Goal: Task Accomplishment & Management: Complete application form

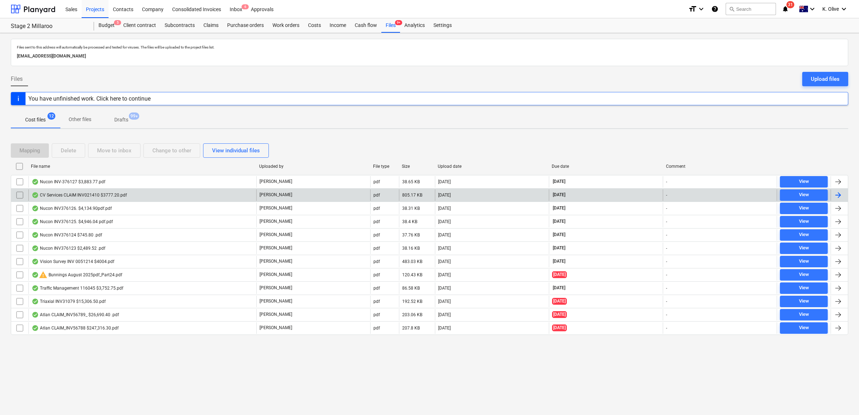
click at [85, 195] on div "CV Services CLAIM INV021410 $3777.20.pdf" at bounding box center [79, 195] width 95 height 6
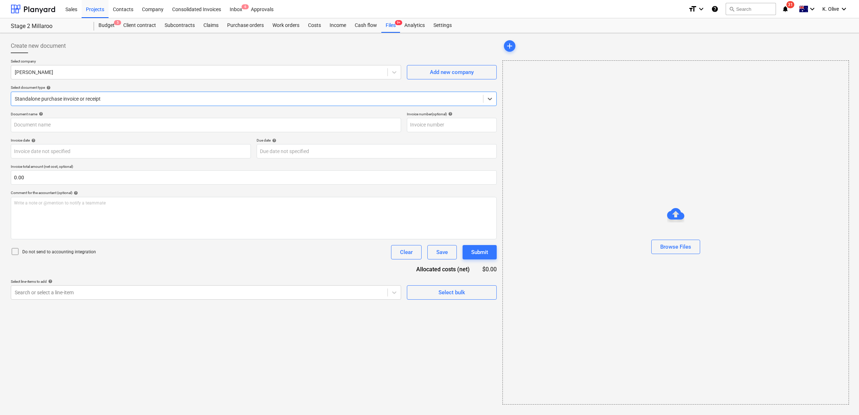
type input "EN-021410"
type input "[DATE]"
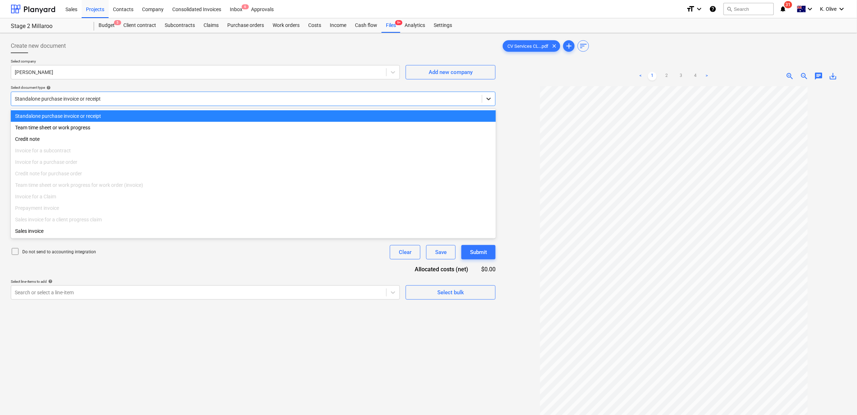
click at [486, 100] on icon at bounding box center [488, 98] width 7 height 7
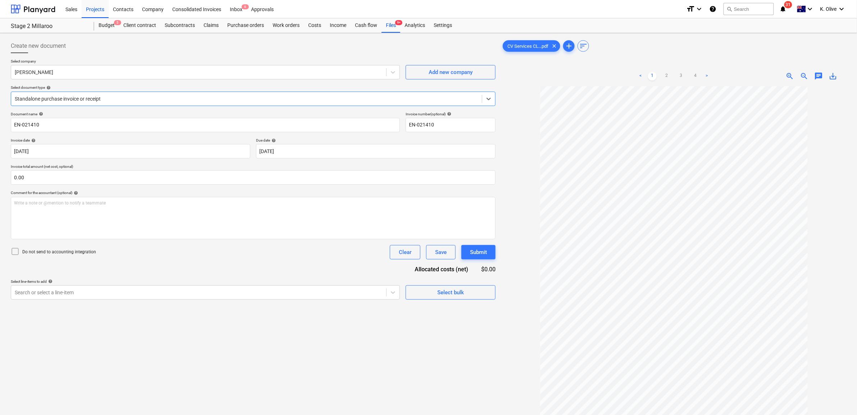
click at [156, 330] on div "Create new document Select company [PERSON_NAME] Add new company Select documen…" at bounding box center [253, 260] width 490 height 448
click at [74, 123] on input "EN-021410" at bounding box center [205, 125] width 389 height 14
click at [58, 76] on div at bounding box center [199, 72] width 368 height 7
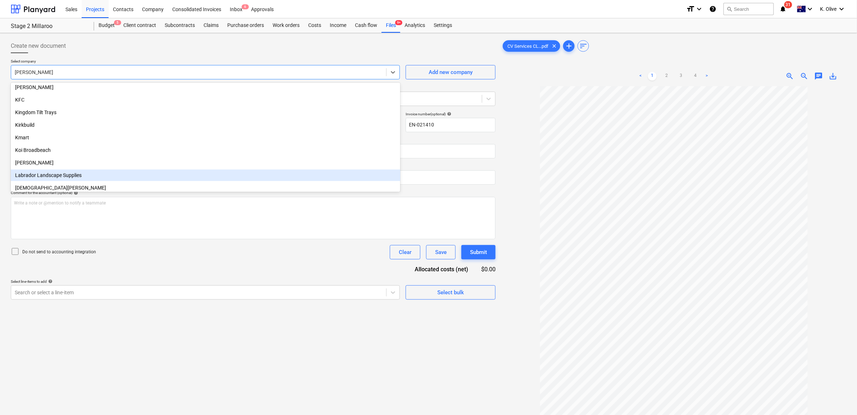
scroll to position [6042, 0]
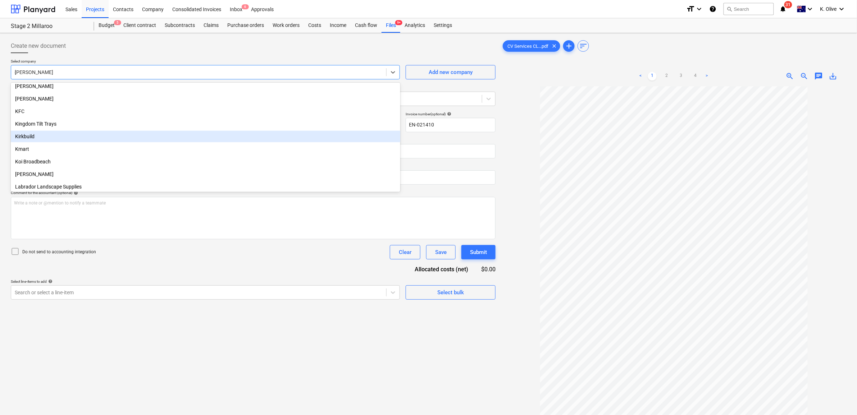
type input "cv"
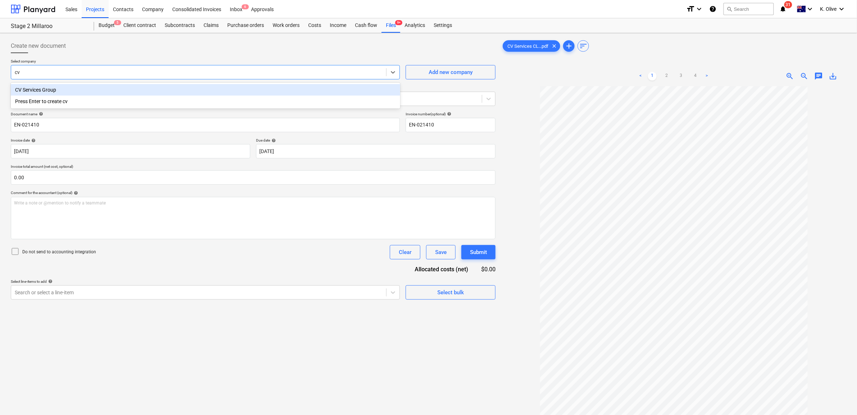
click at [24, 89] on div "CV Services Group" at bounding box center [205, 90] width 389 height 12
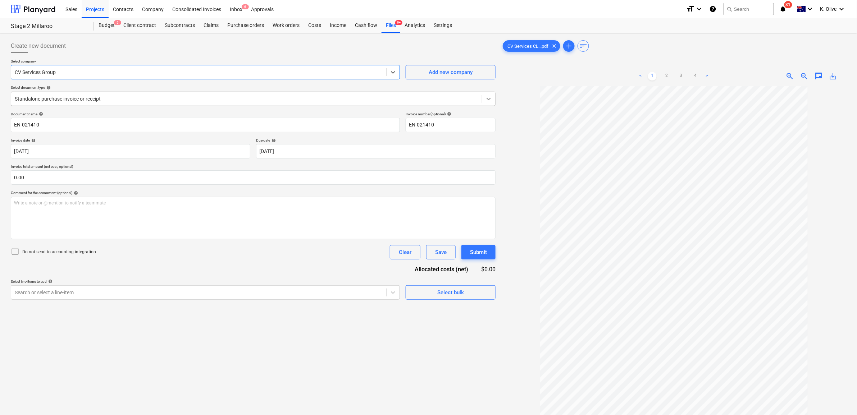
click at [488, 98] on icon at bounding box center [488, 98] width 7 height 7
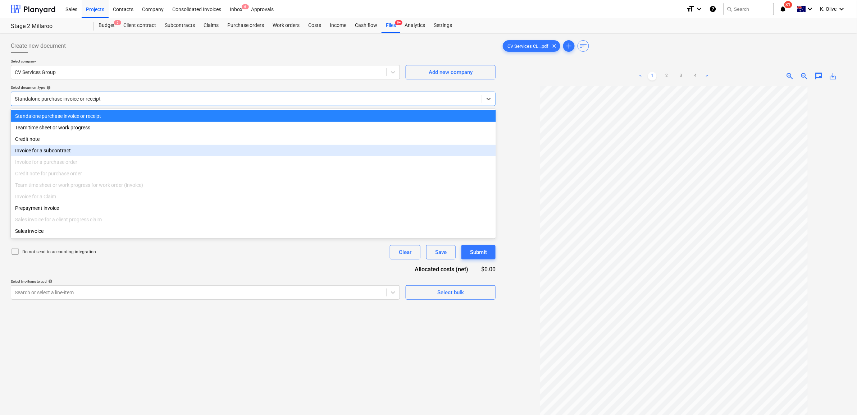
click at [50, 155] on div "Invoice for a subcontract" at bounding box center [253, 151] width 485 height 12
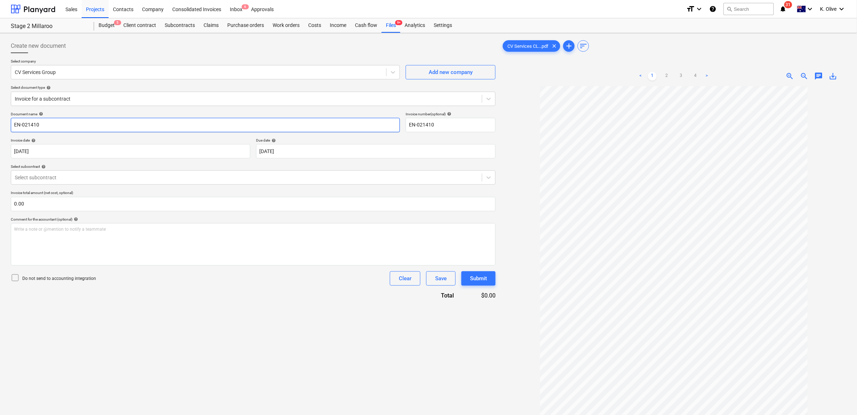
click at [373, 121] on input "EN-021410" at bounding box center [205, 125] width 389 height 14
click at [94, 177] on div at bounding box center [246, 177] width 463 height 7
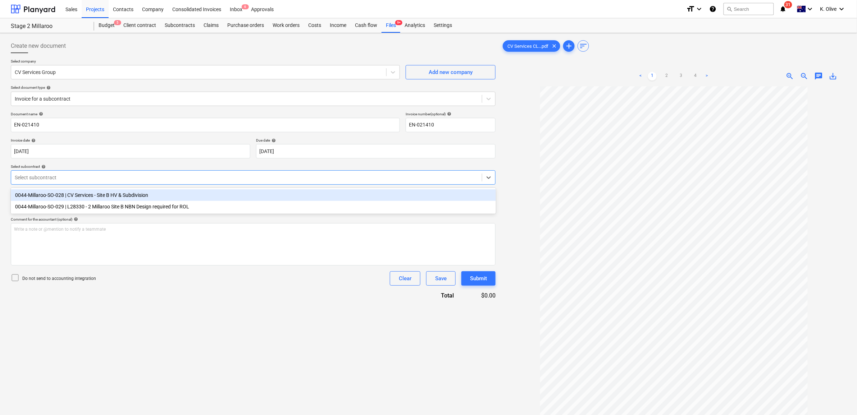
click at [96, 198] on div "0044-Millaroo-SO-028 | CV Services - Site B HV & Subdivision" at bounding box center [253, 195] width 485 height 12
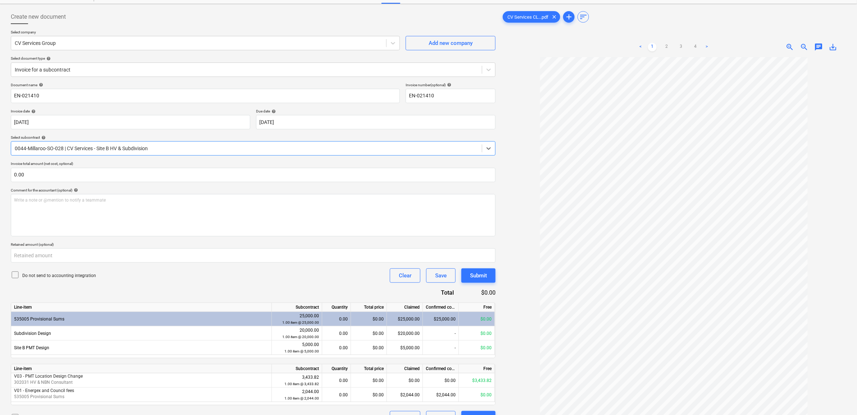
scroll to position [45, 0]
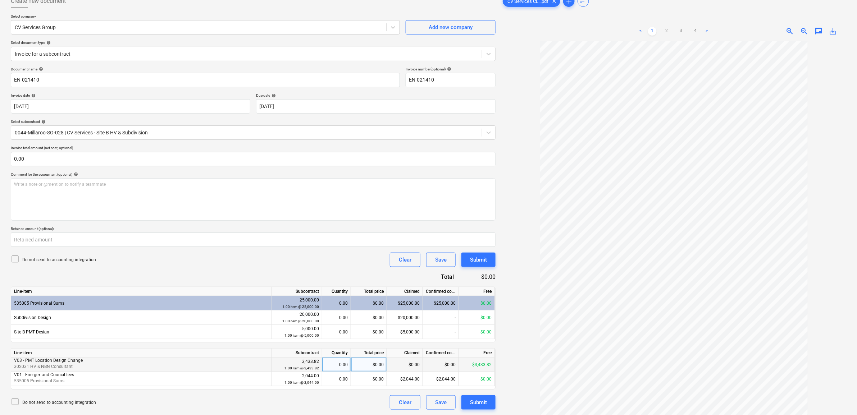
click at [337, 364] on div "0.00" at bounding box center [336, 365] width 23 height 14
type input "1"
click at [101, 191] on div "Write a note or @mention to notify a teammate [PERSON_NAME]" at bounding box center [253, 199] width 485 height 42
click at [62, 164] on input "text" at bounding box center [253, 159] width 485 height 14
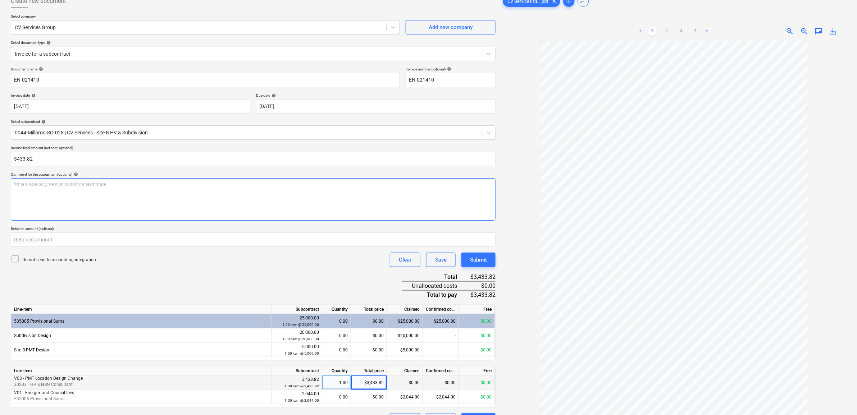
type input "3,433.82"
click at [35, 183] on p "Write a note or @mention to notify a teammate [PERSON_NAME]" at bounding box center [253, 185] width 478 height 6
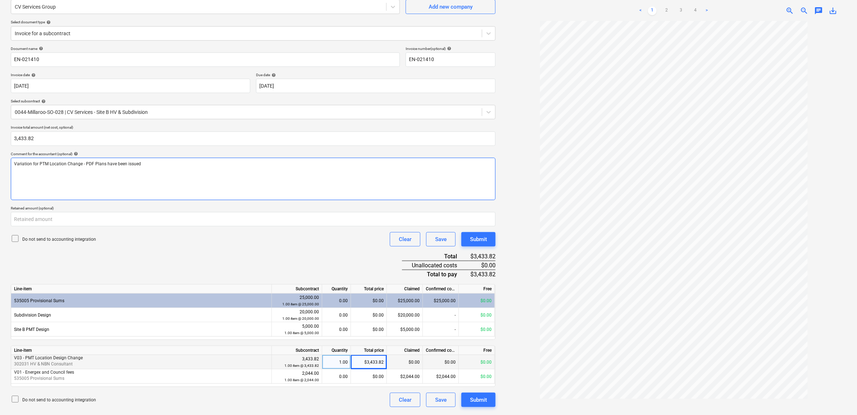
scroll to position [72, 0]
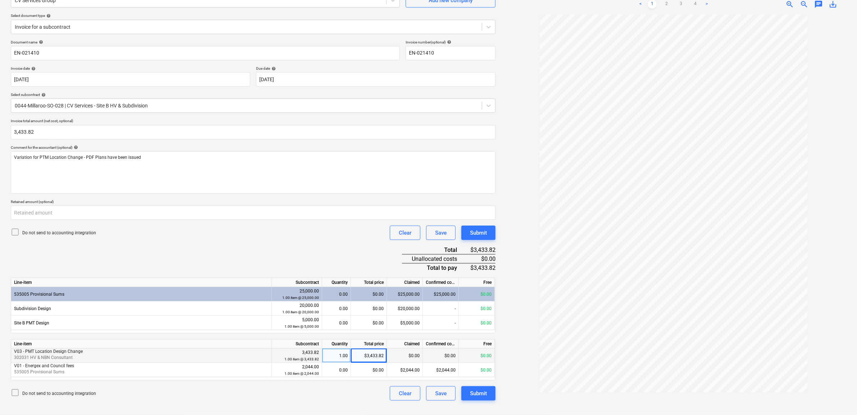
click at [257, 245] on div "Document name help EN-021410 Invoice number (optional) help EN-021410 Invoice d…" at bounding box center [253, 220] width 485 height 361
click at [332, 354] on div "1.00" at bounding box center [336, 356] width 23 height 14
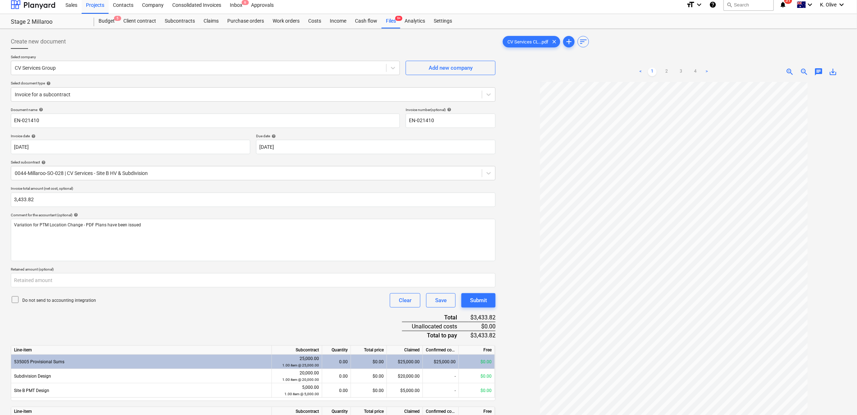
scroll to position [0, 0]
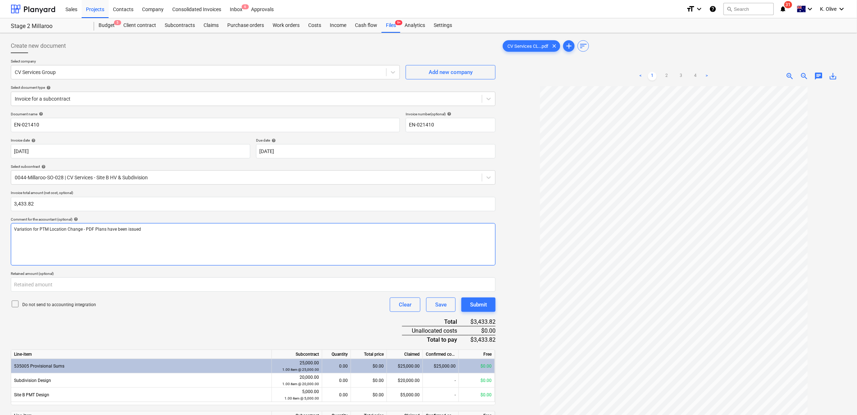
click at [168, 229] on p "Variation for PTM Location Change - PDF Plans have been issued" at bounding box center [253, 229] width 478 height 6
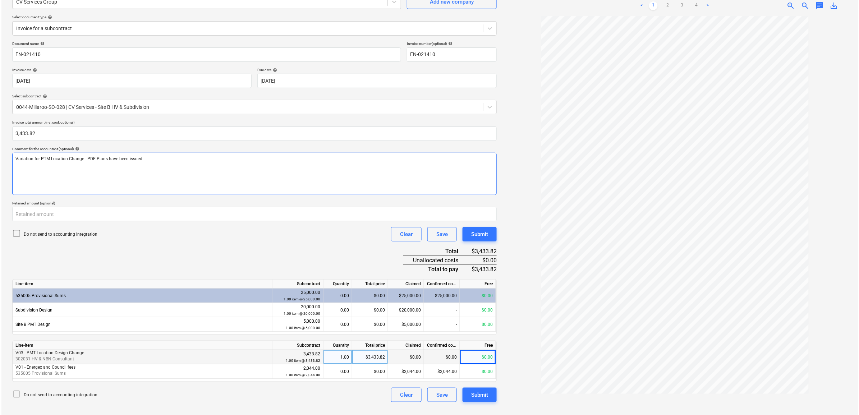
scroll to position [72, 0]
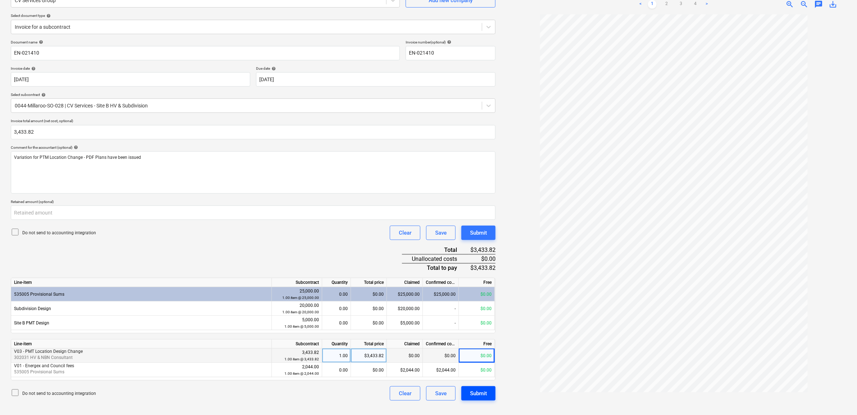
click at [473, 398] on div "Submit" at bounding box center [478, 393] width 17 height 9
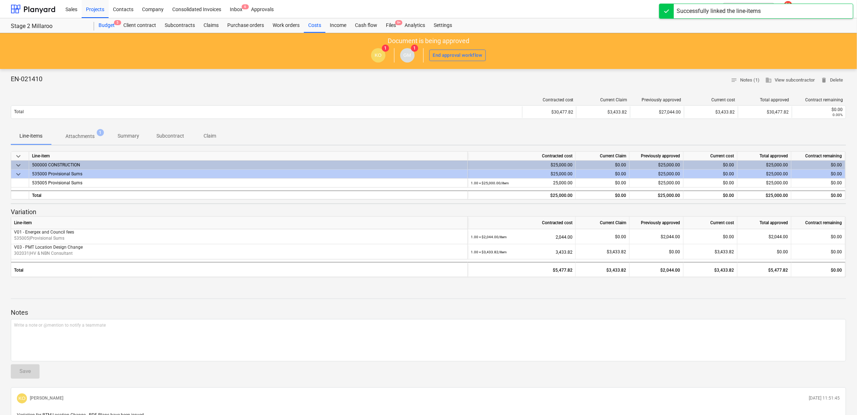
drag, startPoint x: 103, startPoint y: 24, endPoint x: 106, endPoint y: 28, distance: 4.6
click at [103, 24] on div "Budget 5" at bounding box center [106, 25] width 25 height 14
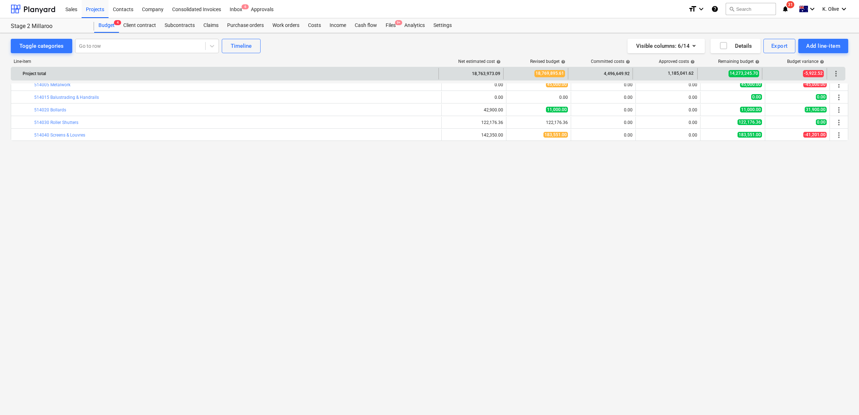
scroll to position [1673, 0]
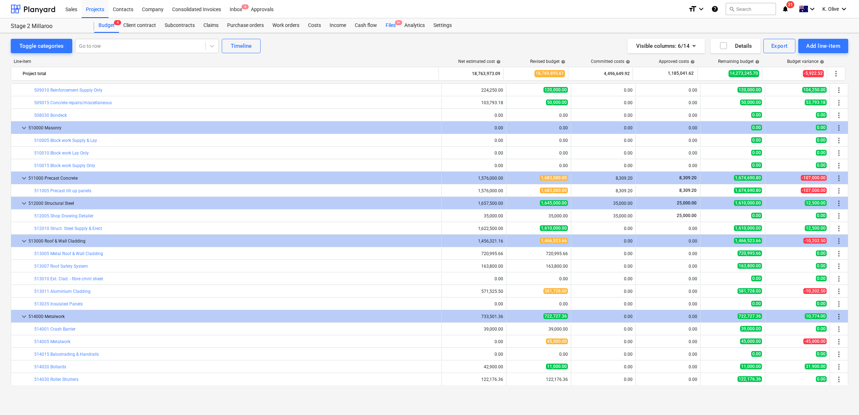
click at [392, 26] on div "Files 9+" at bounding box center [390, 25] width 19 height 14
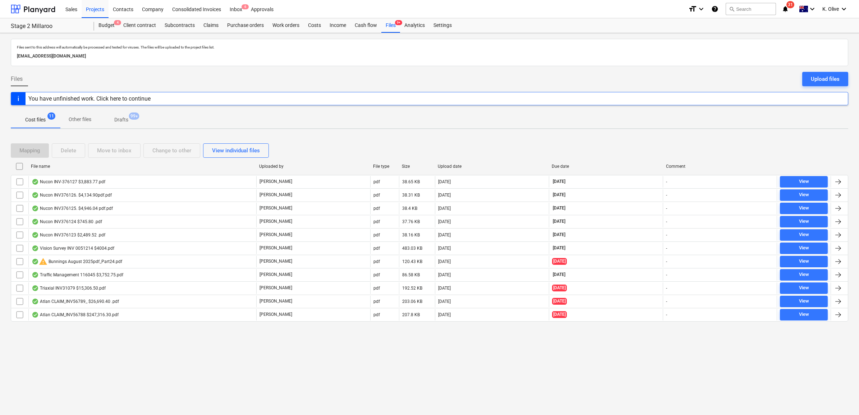
click at [146, 385] on div "Files sent to this address will automatically be processed and tested for virus…" at bounding box center [429, 224] width 859 height 382
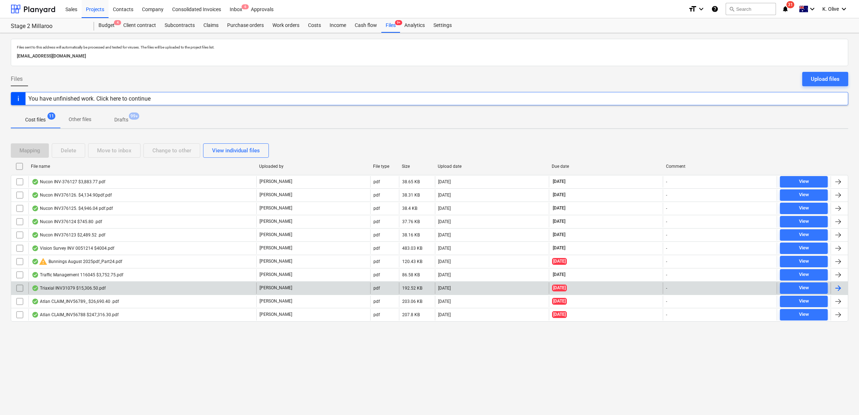
click at [67, 290] on div "Triaxial INV31079 $15,306.50.pdf" at bounding box center [69, 288] width 74 height 6
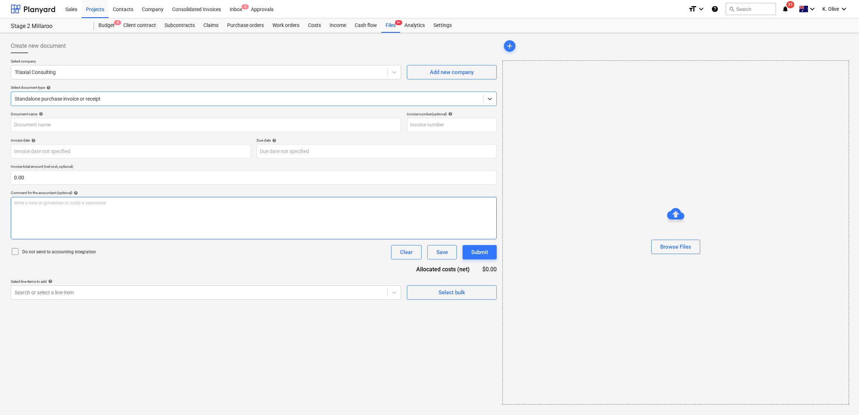
type input "31079"
type input "[DATE]"
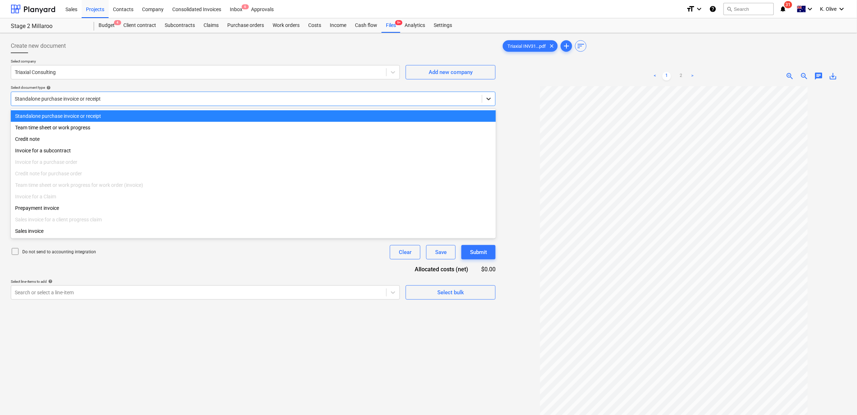
click at [493, 101] on div at bounding box center [488, 98] width 13 height 13
click at [492, 101] on div at bounding box center [488, 98] width 13 height 13
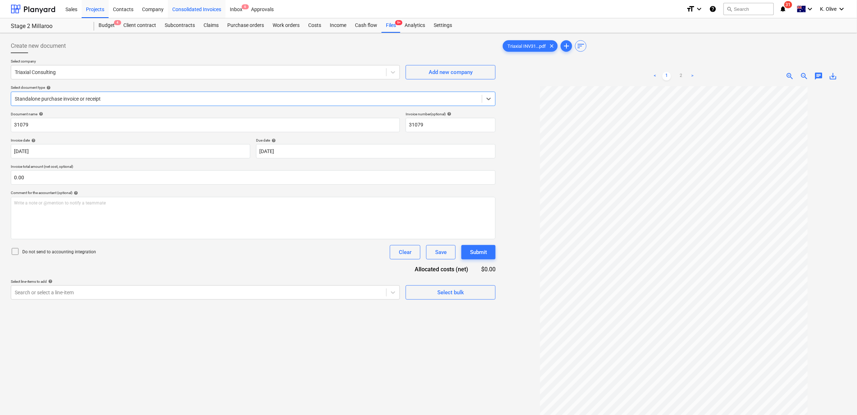
click at [204, 4] on div "Consolidated Invoices" at bounding box center [197, 9] width 58 height 18
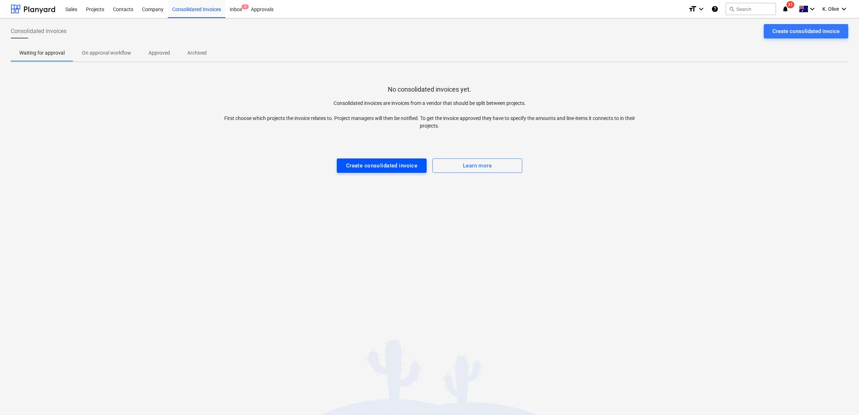
click at [353, 162] on div "Create consolidated invoice" at bounding box center [382, 165] width 72 height 9
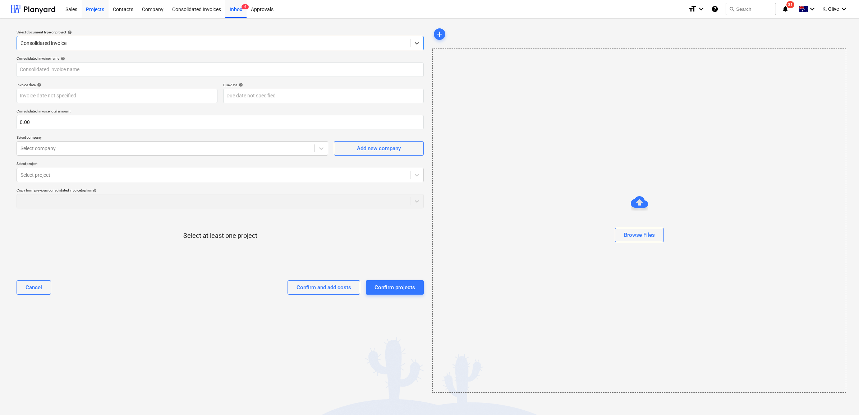
click at [94, 12] on div "Projects" at bounding box center [95, 9] width 27 height 18
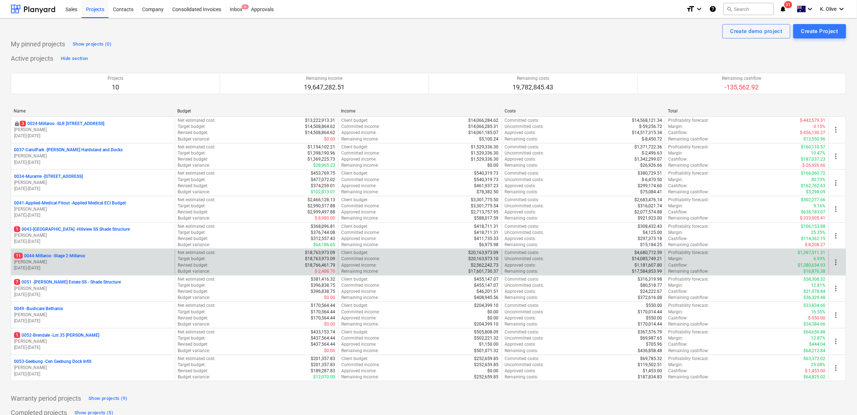
click at [66, 256] on p "11 0044-Millaroo - Stage 2 Millaroo" at bounding box center [49, 256] width 71 height 6
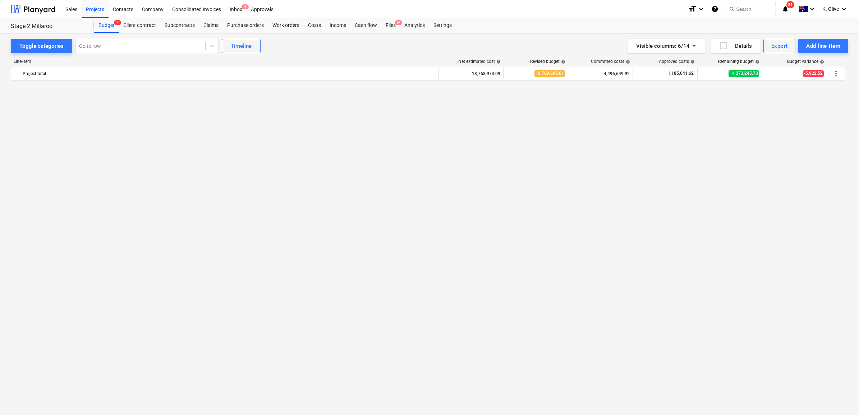
scroll to position [1673, 0]
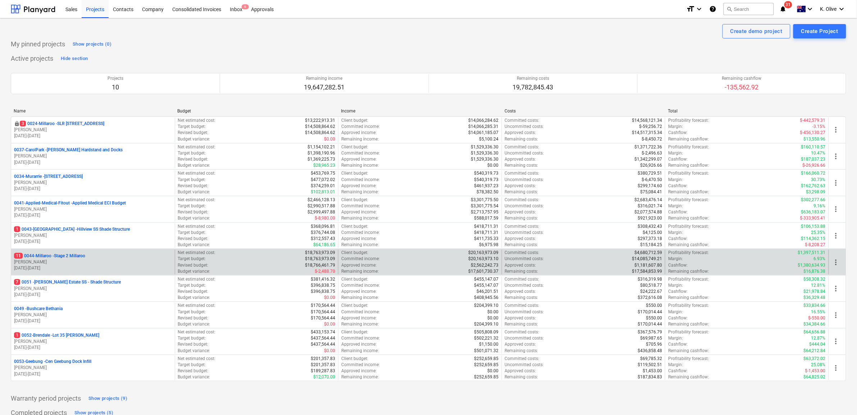
click at [73, 256] on p "11 0044-Millaroo - Stage 2 Millaroo" at bounding box center [49, 256] width 71 height 6
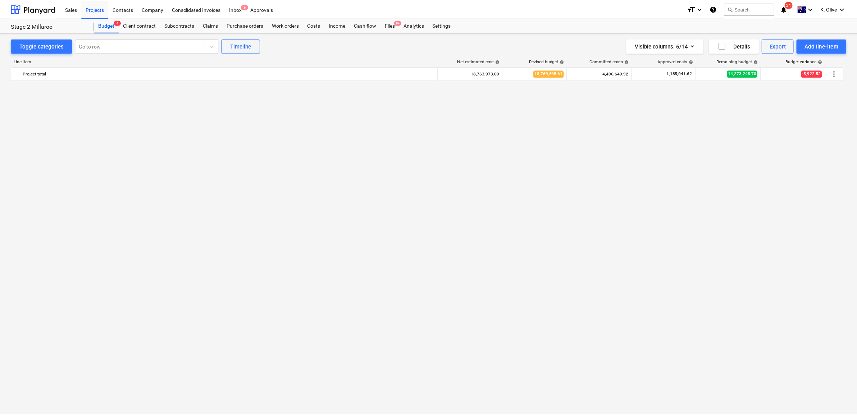
scroll to position [1673, 0]
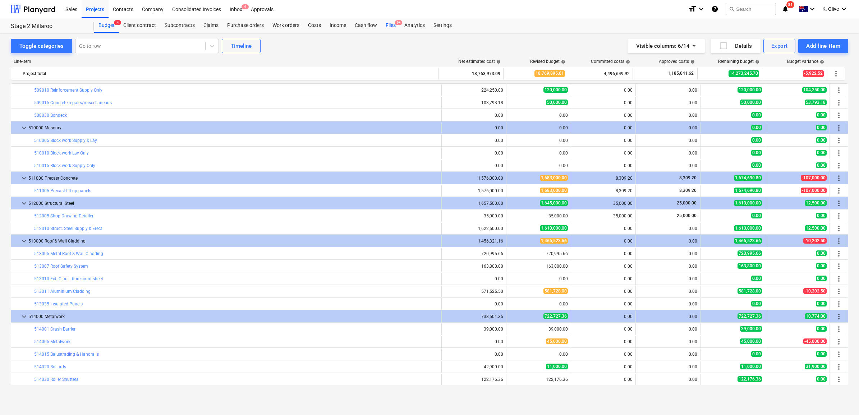
click at [385, 26] on div "Files 9+" at bounding box center [390, 25] width 19 height 14
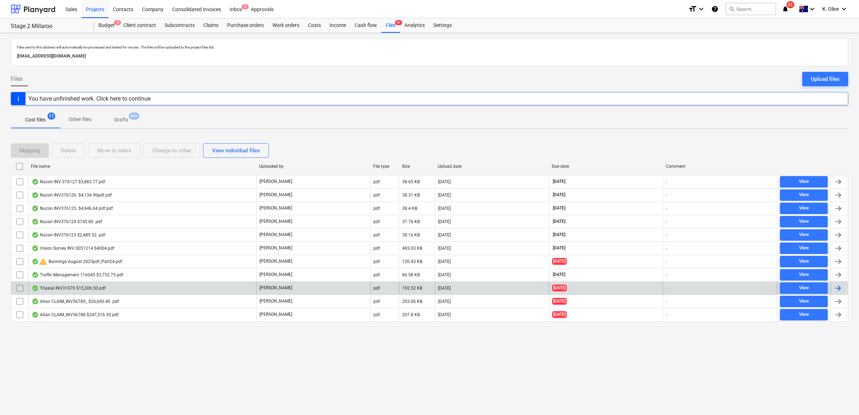
click at [55, 287] on div "Triaxial INV31079 $15,306.50.pdf" at bounding box center [69, 288] width 74 height 6
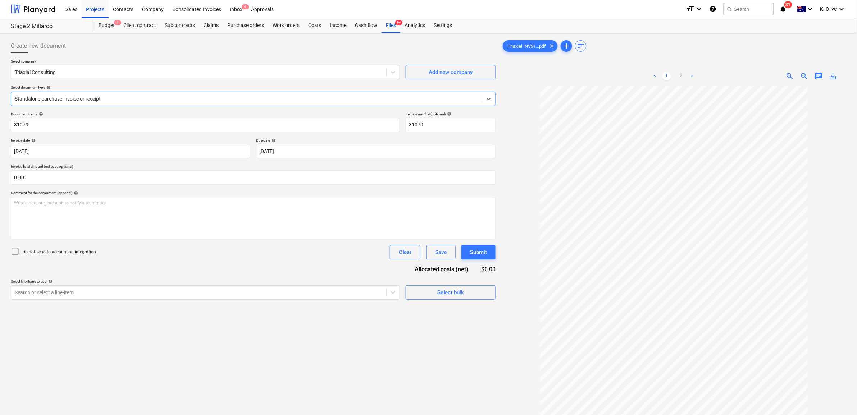
click at [498, 105] on div "Create new document Select company Triaxial Consulting Add new company Select d…" at bounding box center [253, 260] width 490 height 448
click at [491, 99] on icon at bounding box center [488, 98] width 7 height 7
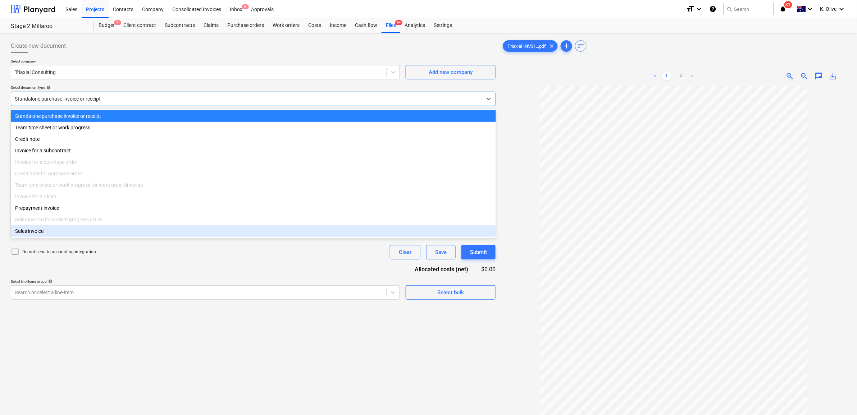
drag, startPoint x: 330, startPoint y: 354, endPoint x: 380, endPoint y: 311, distance: 65.5
click at [330, 354] on div "Create new document Select company Triaxial Consulting Add new company Select d…" at bounding box center [253, 260] width 490 height 448
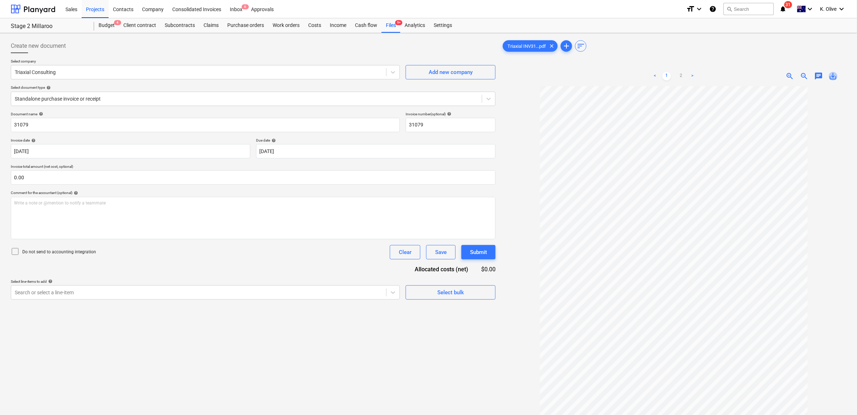
click at [833, 74] on span "save_alt" at bounding box center [832, 76] width 9 height 9
click at [200, 8] on div "Consolidated Invoices" at bounding box center [197, 9] width 58 height 18
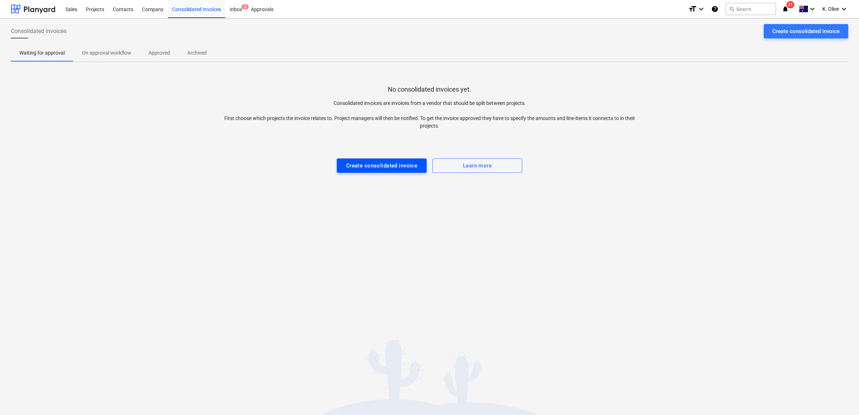
click at [376, 159] on button "Create consolidated invoice" at bounding box center [382, 166] width 90 height 14
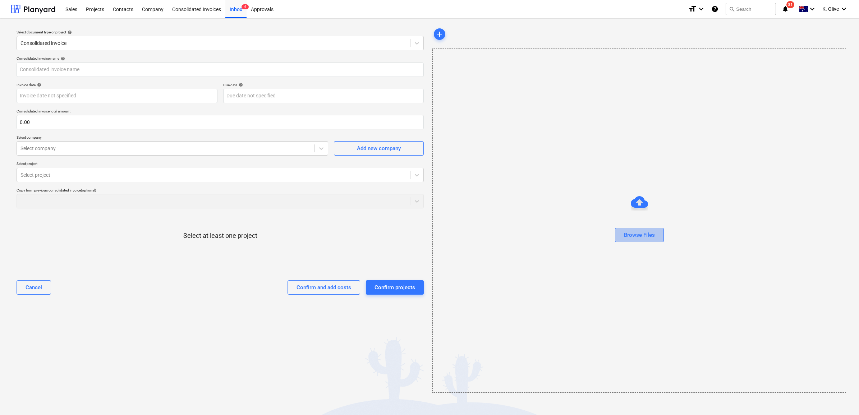
click at [649, 235] on div "Browse Files" at bounding box center [639, 234] width 31 height 9
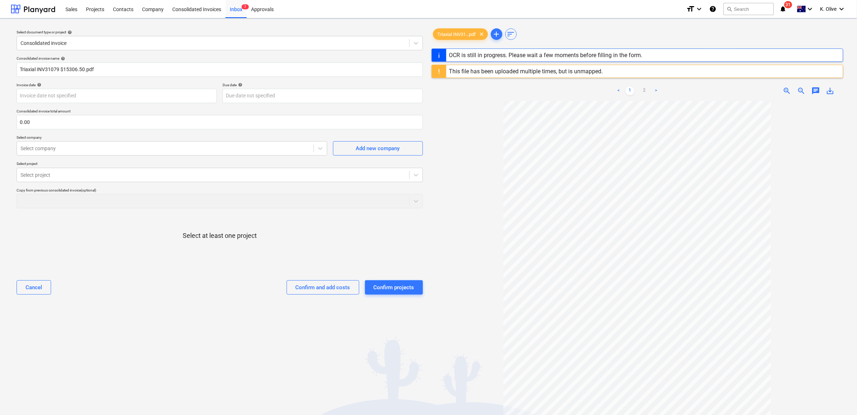
type input "31079"
type input "[DATE]"
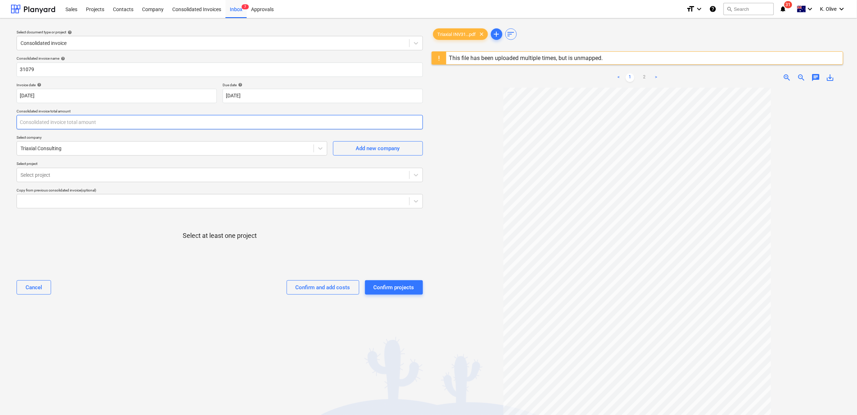
click at [80, 124] on input "text" at bounding box center [220, 122] width 406 height 14
type input "0.00"
click at [137, 173] on div at bounding box center [212, 174] width 385 height 7
click at [38, 286] on div "Cancel" at bounding box center [34, 287] width 17 height 9
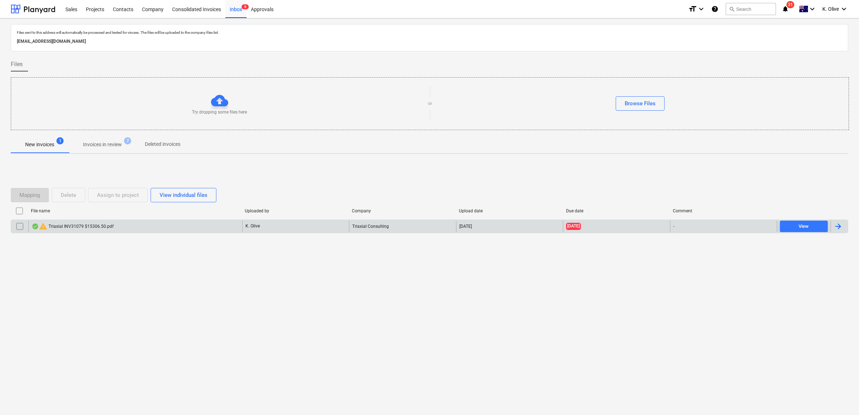
click at [18, 229] on input "checkbox" at bounding box center [20, 227] width 12 height 12
click at [73, 194] on div "Delete" at bounding box center [68, 194] width 15 height 9
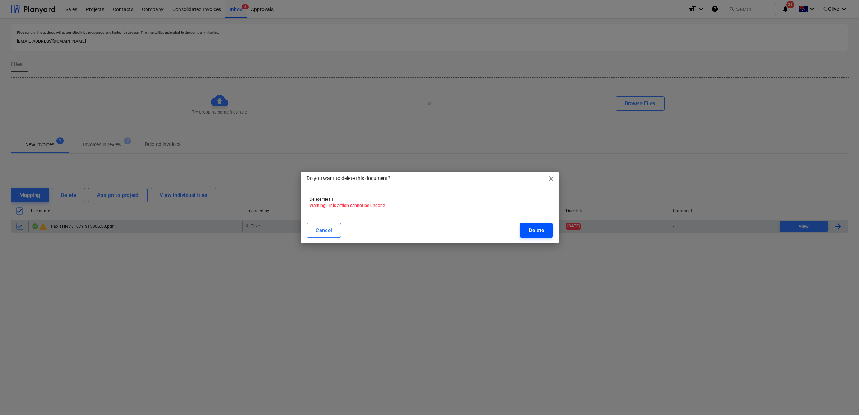
click at [543, 228] on div "Delete" at bounding box center [536, 230] width 15 height 9
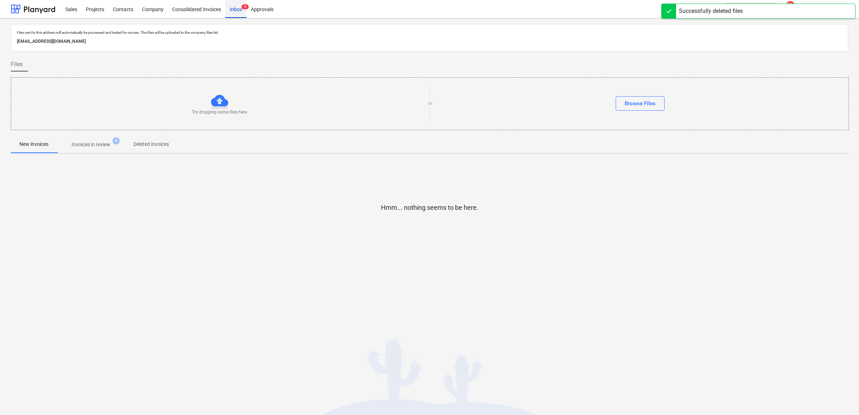
drag, startPoint x: 234, startPoint y: 6, endPoint x: 229, endPoint y: 8, distance: 4.9
click at [234, 6] on div "Inbox 6" at bounding box center [235, 9] width 21 height 18
click at [101, 13] on div "Projects" at bounding box center [95, 9] width 27 height 18
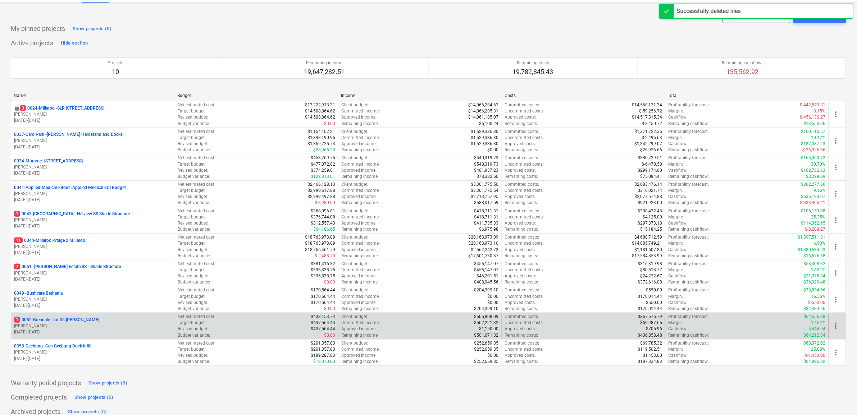
scroll to position [24, 0]
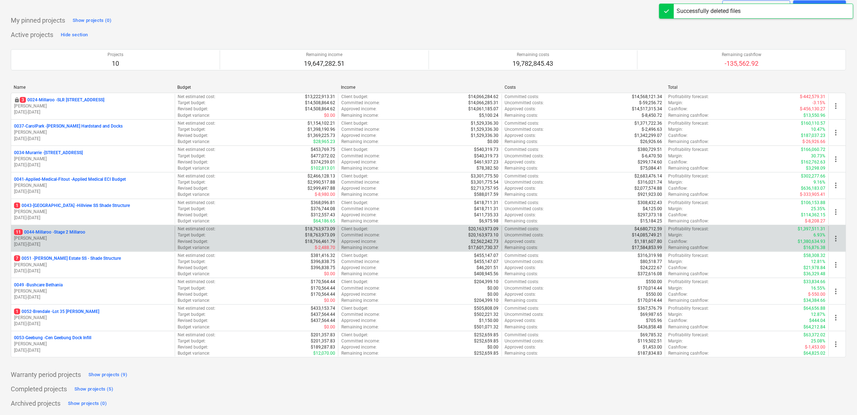
click at [75, 231] on p "11 0044-Millaroo - Stage 2 Millaroo" at bounding box center [49, 232] width 71 height 6
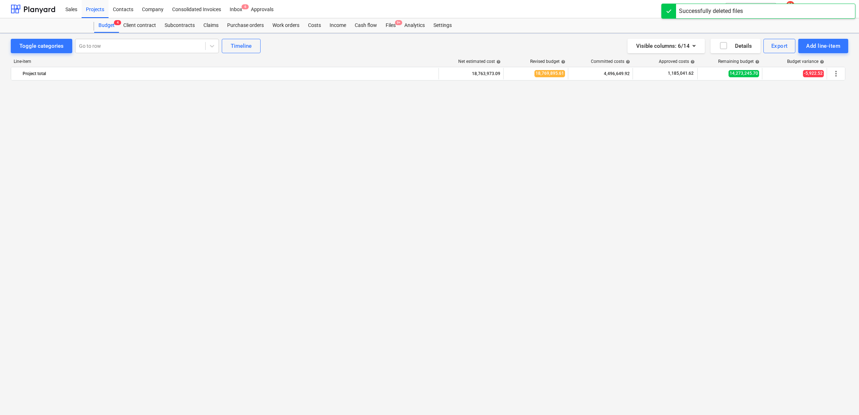
scroll to position [1673, 0]
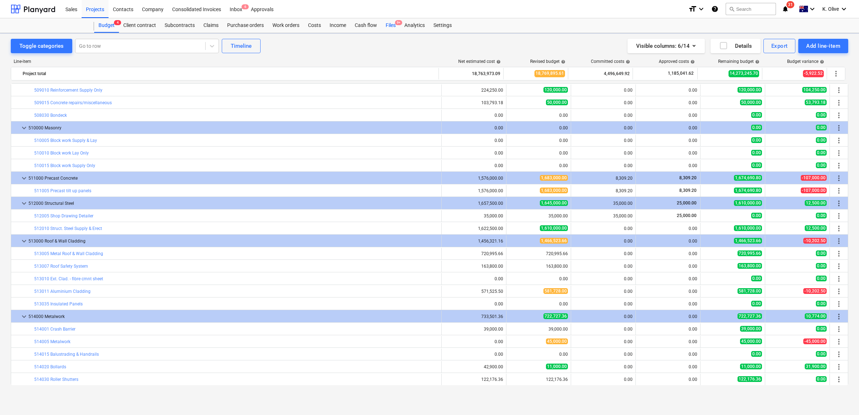
click at [396, 24] on div "Files 9+" at bounding box center [390, 25] width 19 height 14
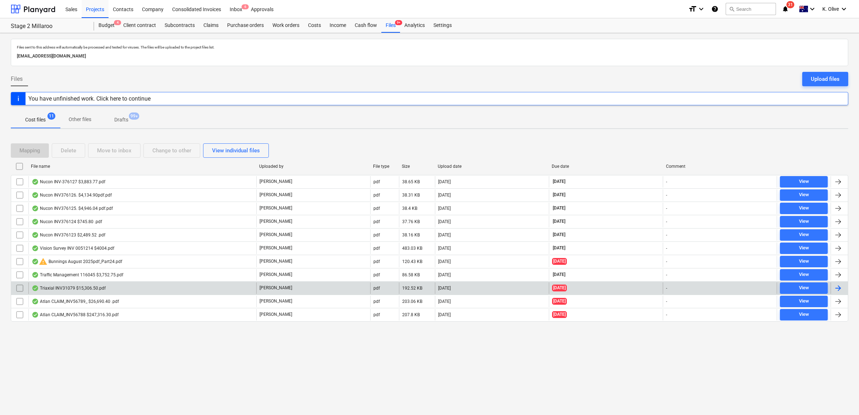
click at [76, 292] on div "Triaxial INV31079 $15,306.50.pdf" at bounding box center [142, 289] width 228 height 12
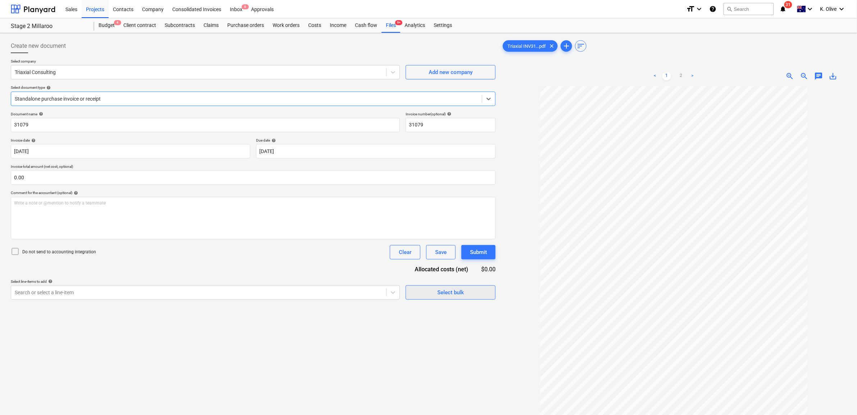
click at [422, 293] on span "Select bulk" at bounding box center [450, 292] width 72 height 9
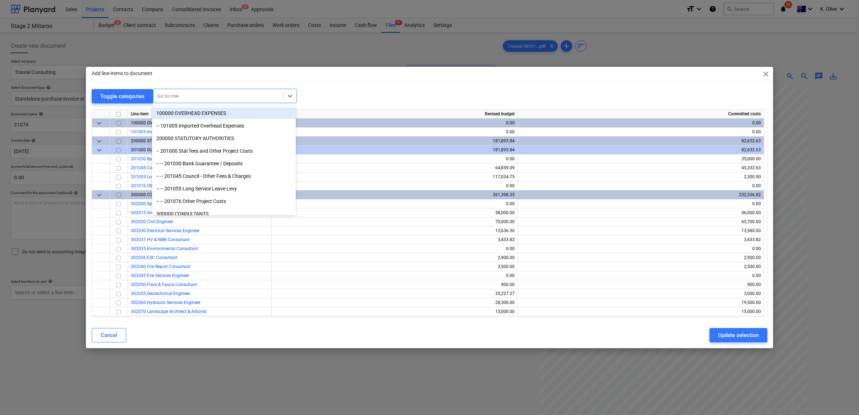
click at [177, 99] on div at bounding box center [218, 95] width 123 height 7
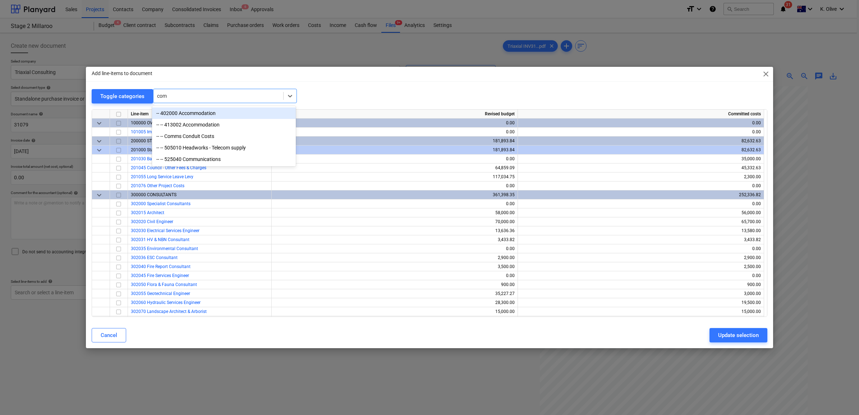
type input "comm"
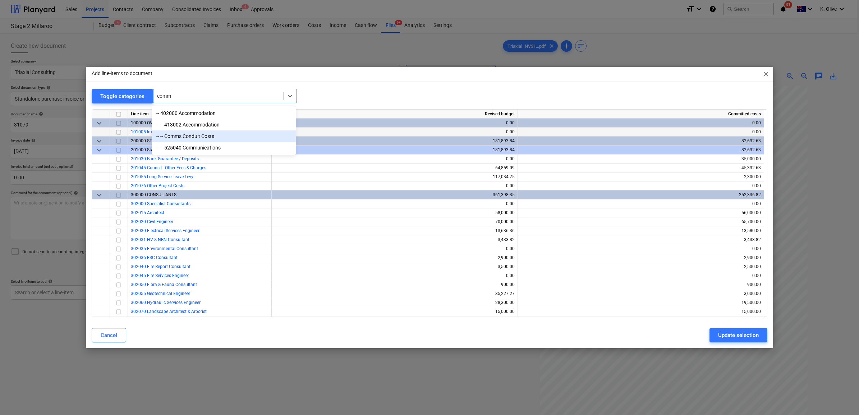
click at [208, 136] on div "-- -- Comms Conduit Costs" at bounding box center [224, 136] width 144 height 12
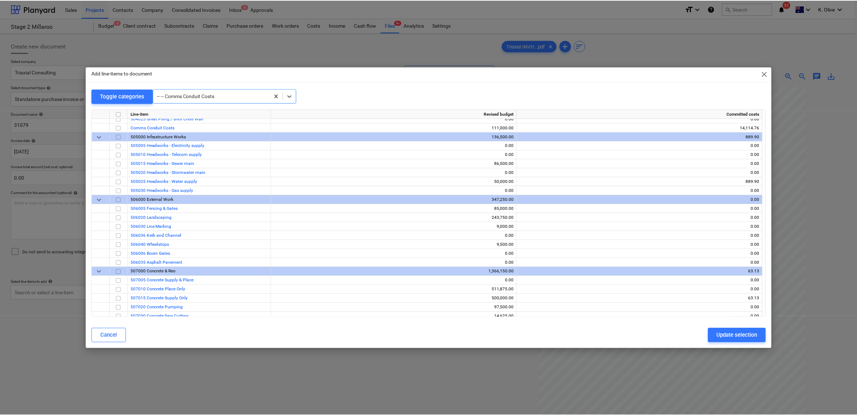
scroll to position [1015, 0]
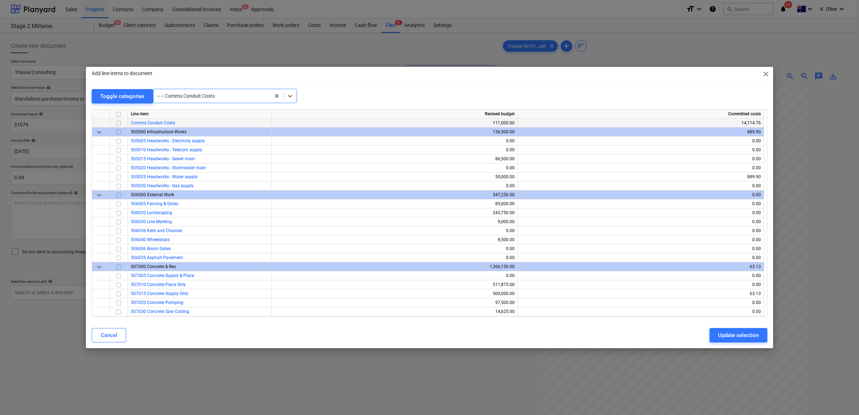
click at [119, 120] on input "checkbox" at bounding box center [118, 123] width 9 height 9
click at [739, 331] on div "Update selection" at bounding box center [738, 335] width 41 height 9
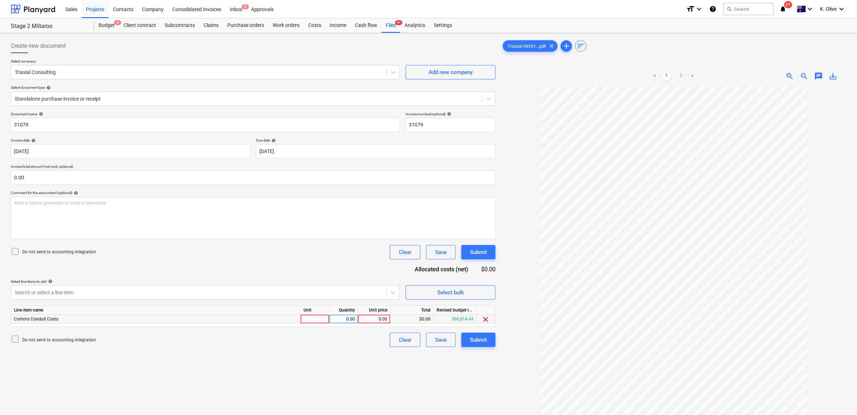
click at [314, 318] on div at bounding box center [314, 319] width 29 height 9
type input "1"
click at [136, 211] on div "Write a note or @mention to notify a teammate [PERSON_NAME]" at bounding box center [253, 218] width 485 height 42
click at [143, 208] on div "Did not processed against agreement as this was a combined" at bounding box center [253, 218] width 485 height 42
click at [341, 316] on div "0.00" at bounding box center [343, 319] width 23 height 9
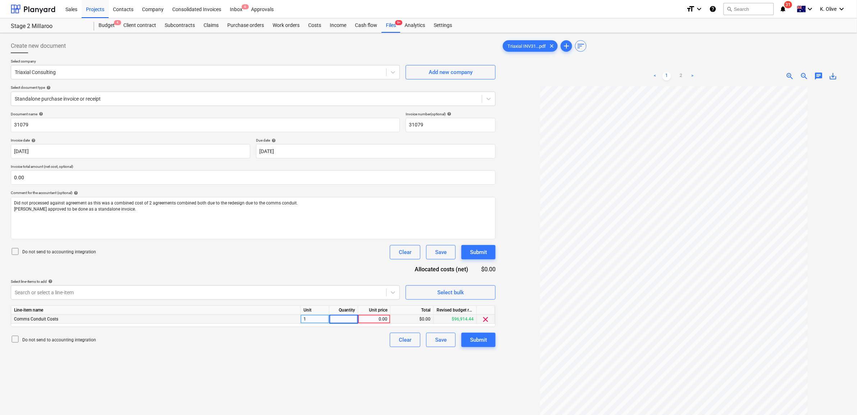
type input "1"
click at [325, 322] on div "1" at bounding box center [314, 319] width 29 height 9
type input "Item"
type input "13915"
click at [55, 178] on input "text" at bounding box center [253, 177] width 485 height 14
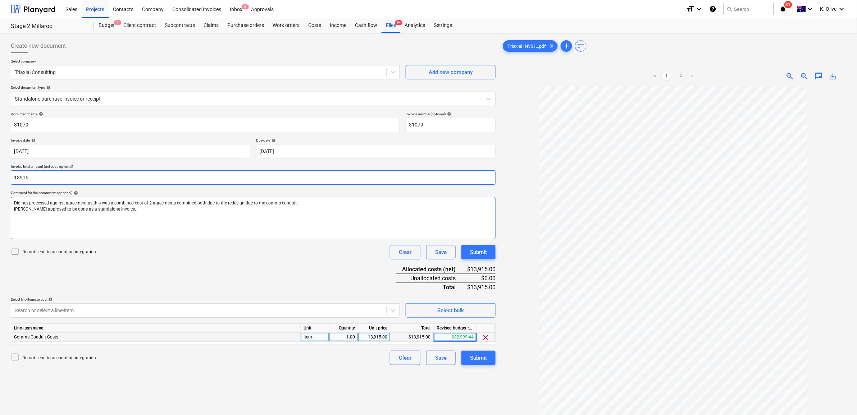
type input "13,915.00"
click at [474, 358] on div "Submit" at bounding box center [478, 357] width 17 height 9
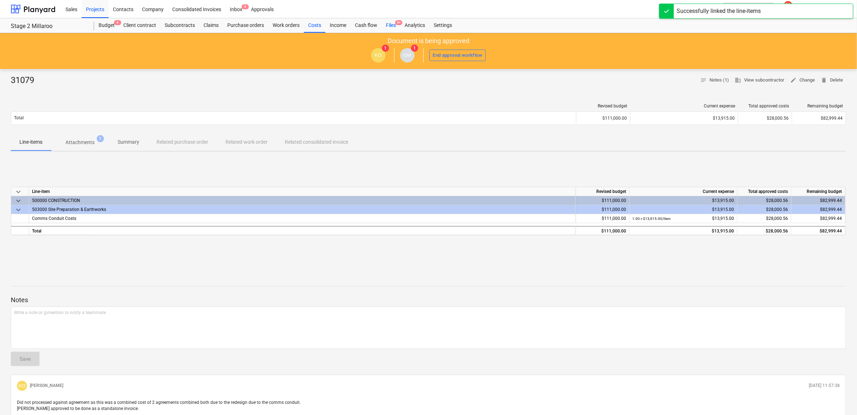
drag, startPoint x: 396, startPoint y: 22, endPoint x: 393, endPoint y: 26, distance: 4.3
click at [395, 22] on span "9+" at bounding box center [398, 22] width 7 height 5
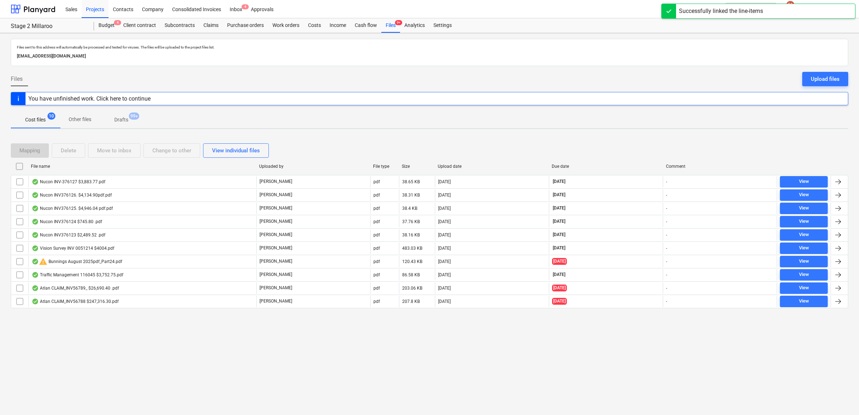
click at [111, 355] on div "Files sent to this address will automatically be processed and tested for virus…" at bounding box center [429, 224] width 859 height 382
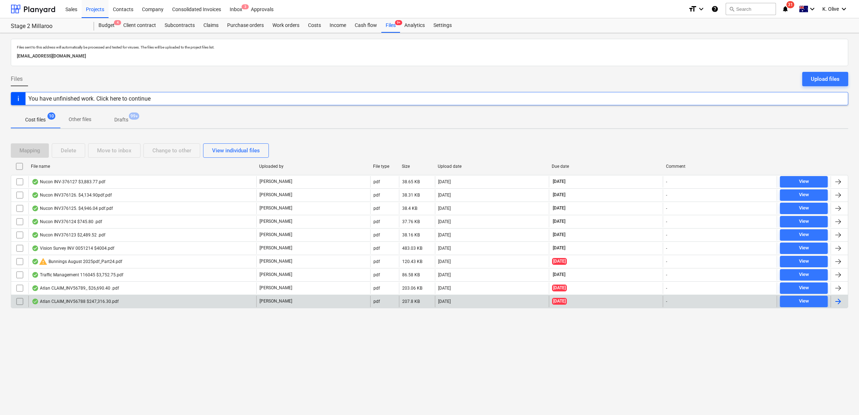
click at [79, 302] on div "Atlan CLAIM_INV56788 $247,316.30.pdf" at bounding box center [75, 302] width 87 height 6
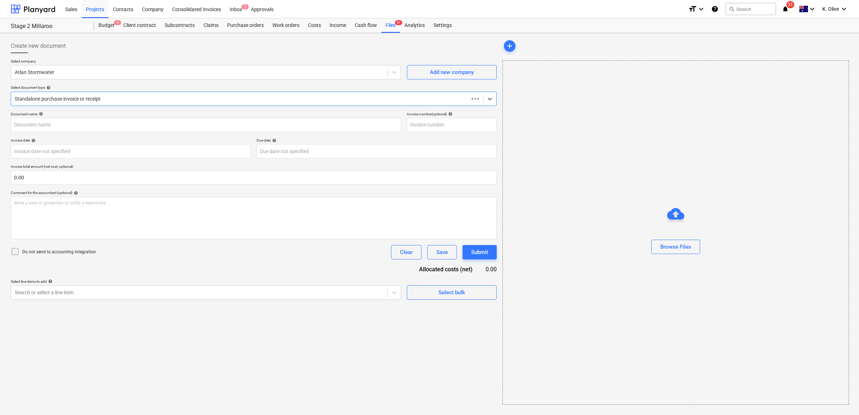
type input "INV56788"
type input "[DATE]"
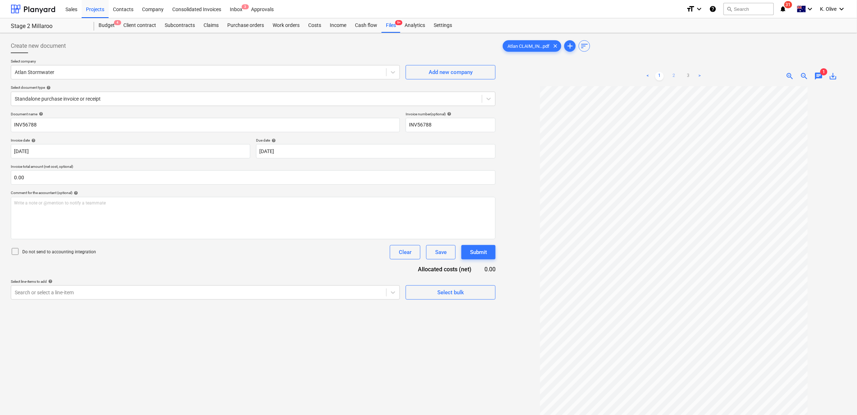
click at [670, 75] on link "2" at bounding box center [673, 76] width 9 height 9
click at [661, 75] on link "1" at bounding box center [659, 76] width 9 height 9
click at [685, 74] on link "3" at bounding box center [688, 76] width 9 height 9
click at [672, 74] on link "2" at bounding box center [673, 76] width 9 height 9
click at [659, 74] on link "1" at bounding box center [659, 76] width 9 height 9
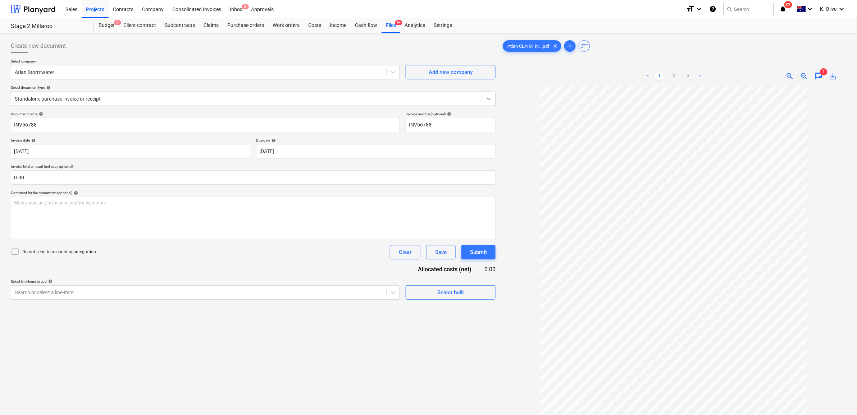
click at [489, 98] on icon at bounding box center [488, 98] width 7 height 7
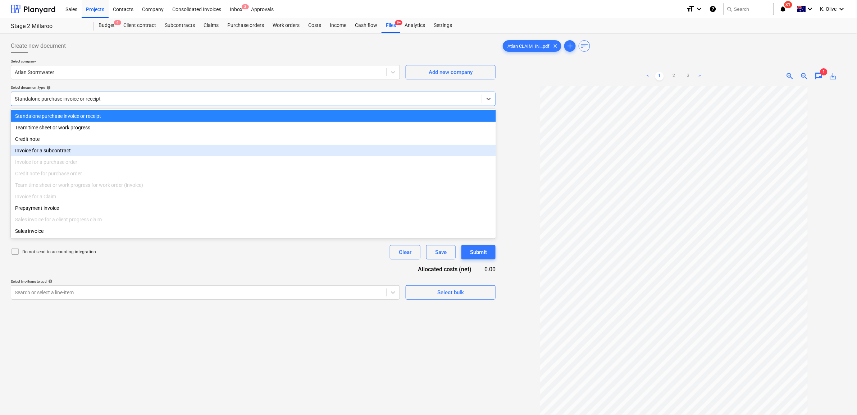
click at [64, 149] on div "Invoice for a subcontract" at bounding box center [253, 151] width 485 height 12
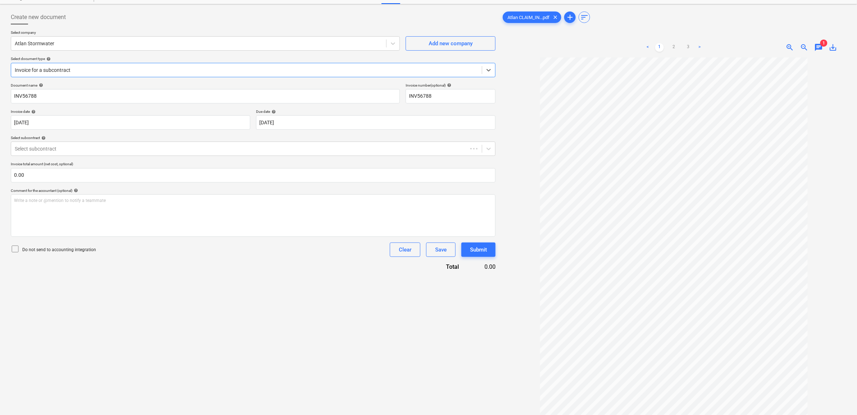
scroll to position [45, 0]
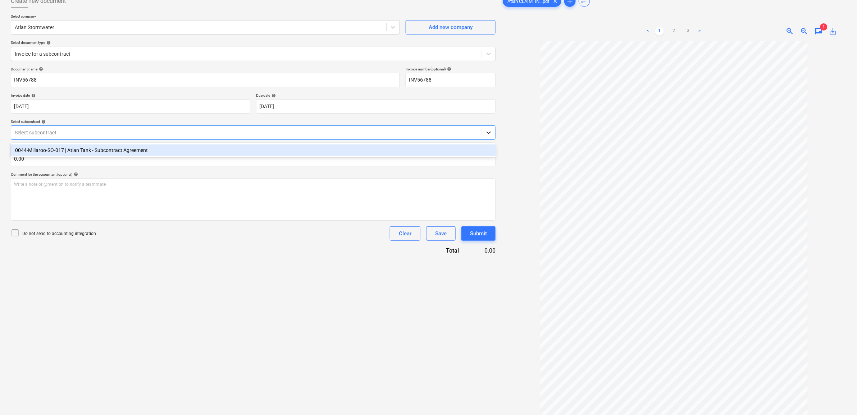
click at [491, 130] on icon at bounding box center [488, 132] width 7 height 7
click at [99, 153] on div "0044-Millaroo-SO-017 | Atlan Tank - Subcontract Agreement" at bounding box center [253, 150] width 485 height 12
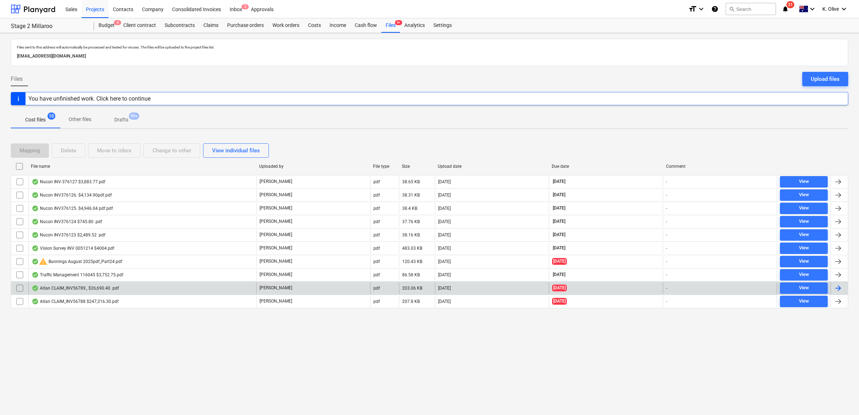
click at [81, 288] on div "Atlan CLAIM_INV56789_ $26,690.40 .pdf" at bounding box center [75, 288] width 87 height 6
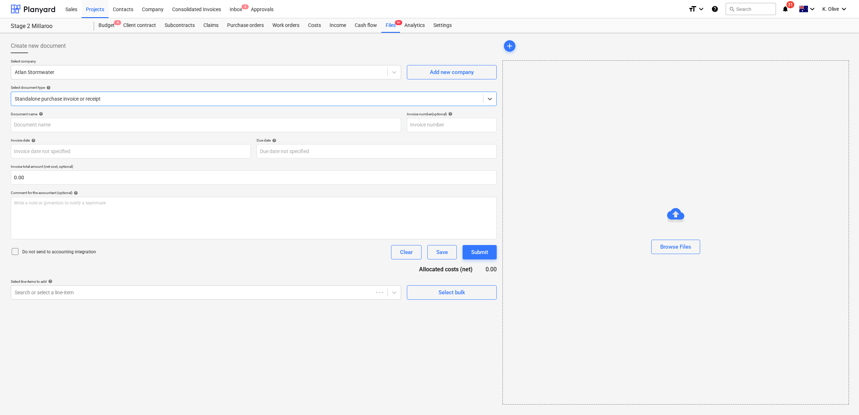
type input "INV56789"
type input "[DATE]"
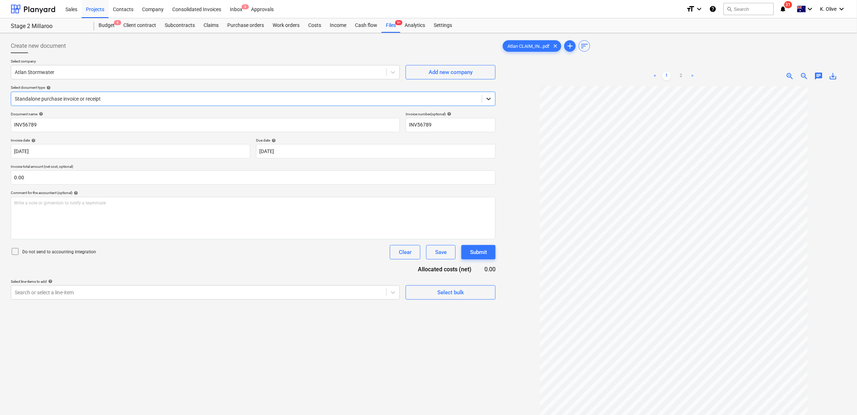
click at [485, 97] on icon at bounding box center [488, 98] width 7 height 7
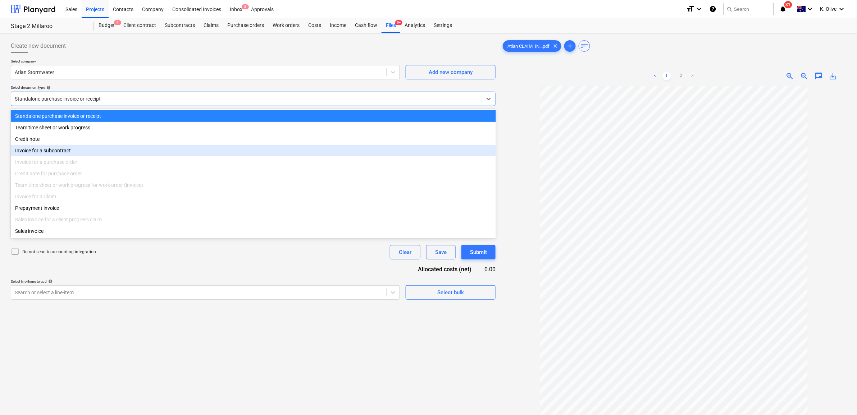
click at [51, 153] on div "Invoice for a subcontract" at bounding box center [253, 151] width 485 height 12
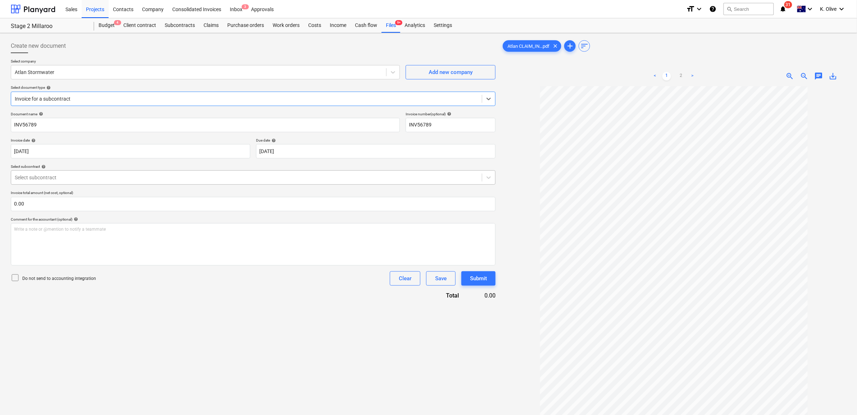
click at [101, 184] on div "Select subcontract" at bounding box center [253, 177] width 485 height 14
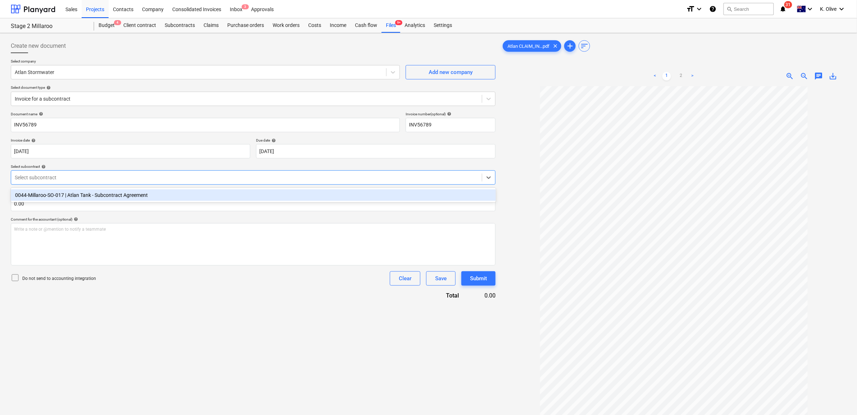
click at [110, 195] on div "0044-Millaroo-SO-017 | Atlan Tank - Subcontract Agreement" at bounding box center [253, 195] width 485 height 12
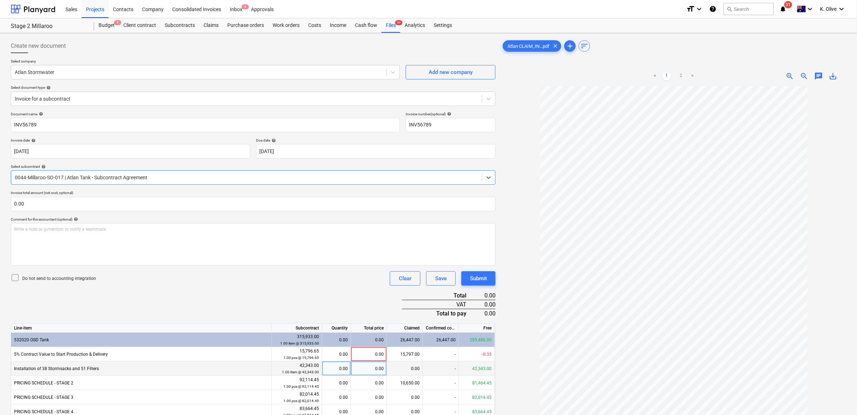
click at [331, 367] on div "0.00" at bounding box center [336, 369] width 23 height 14
click at [364, 371] on div "0.00" at bounding box center [369, 369] width 36 height 14
click at [74, 202] on input "0.00" at bounding box center [253, 204] width 485 height 14
type input "24264"
click at [74, 202] on input "0.00" at bounding box center [253, 204] width 485 height 14
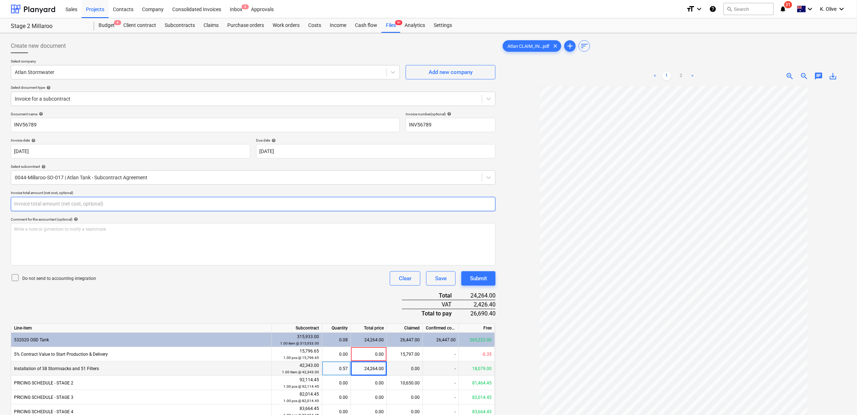
click at [74, 202] on input "text" at bounding box center [253, 204] width 485 height 14
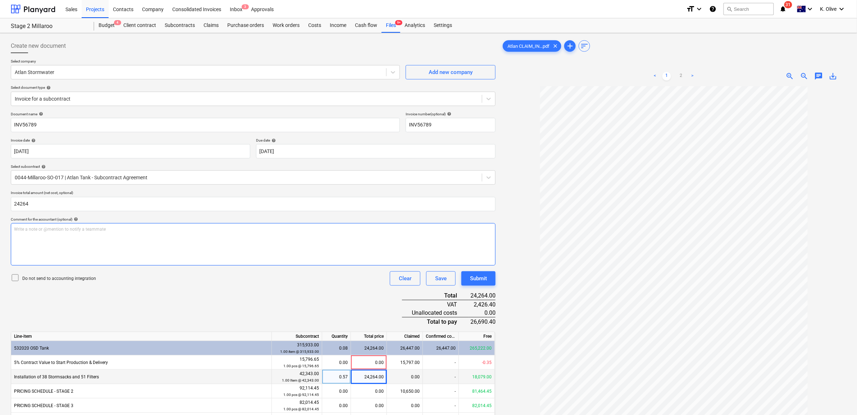
type input "24,264.00"
click at [137, 242] on div "Write a note or @mention to notify a teammate [PERSON_NAME]" at bounding box center [253, 244] width 485 height 42
click at [225, 227] on p "Write a note or @mention to notify a teammate [PERSON_NAME]" at bounding box center [253, 229] width 478 height 6
click at [222, 302] on div "Document name help INV56789 Invoice number (optional) help INV56789 Invoice dat…" at bounding box center [253, 281] width 485 height 339
click at [367, 365] on div "0.00" at bounding box center [369, 362] width 36 height 14
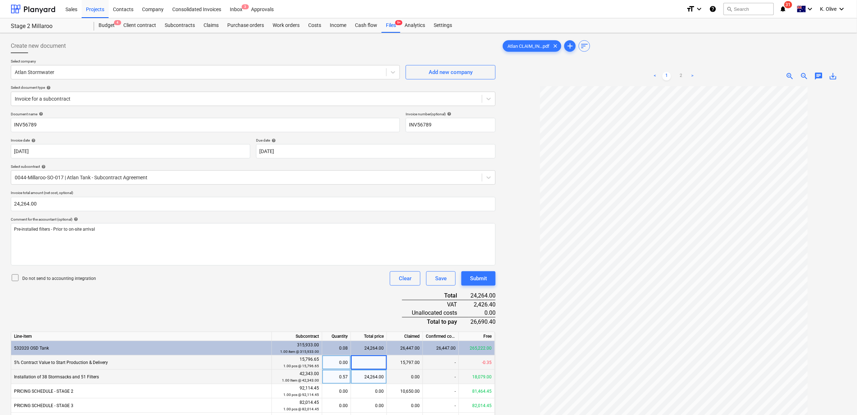
click at [288, 297] on div "Document name help INV56789 Invoice number (optional) help INV56789 Invoice dat…" at bounding box center [253, 281] width 485 height 339
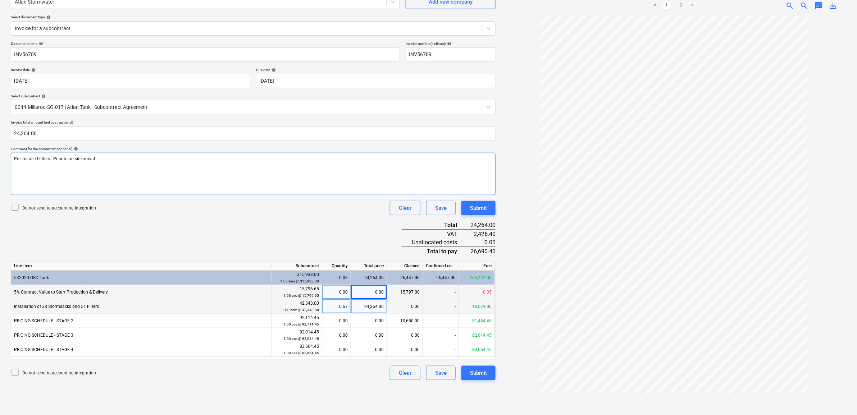
scroll to position [72, 0]
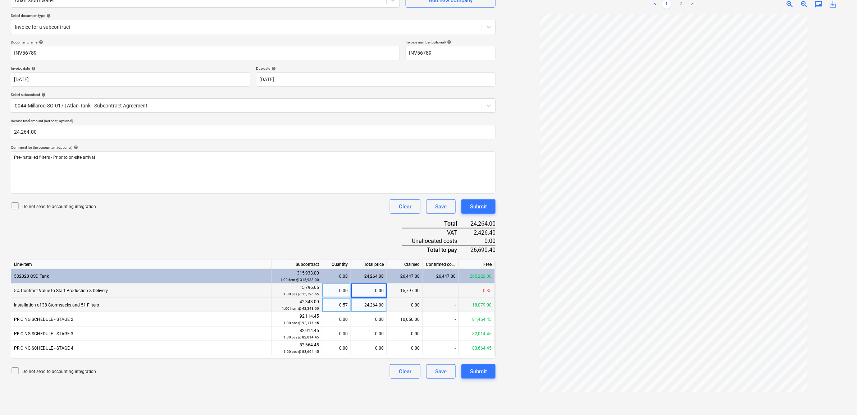
click at [299, 229] on div "Document name help INV56789 Invoice number (optional) help INV56789 Invoice dat…" at bounding box center [253, 209] width 485 height 339
click at [114, 160] on p "Pre-installed filters - Prior to on-site arrival" at bounding box center [253, 158] width 478 height 6
drag, startPoint x: 196, startPoint y: 164, endPoint x: 207, endPoint y: 166, distance: 11.5
click at [197, 164] on div "Pre-installed filters - Prior to on-site arrival - Still waiting on the storm s…" at bounding box center [253, 172] width 485 height 42
click at [485, 205] on div "Submit" at bounding box center [478, 206] width 17 height 9
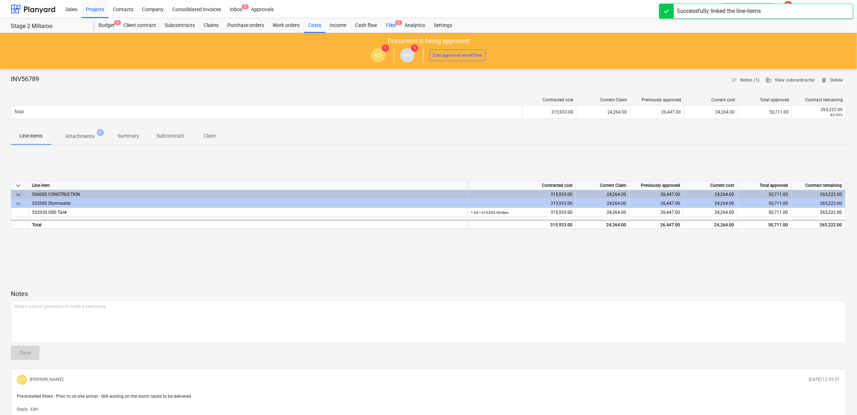
click at [392, 27] on div "Files 9" at bounding box center [390, 25] width 19 height 14
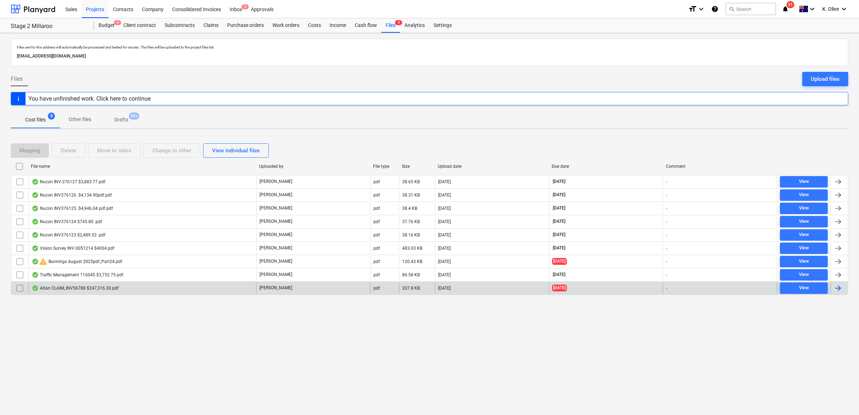
click at [82, 290] on div "Atlan CLAIM_INV56788 $247,316.30.pdf" at bounding box center [75, 288] width 87 height 6
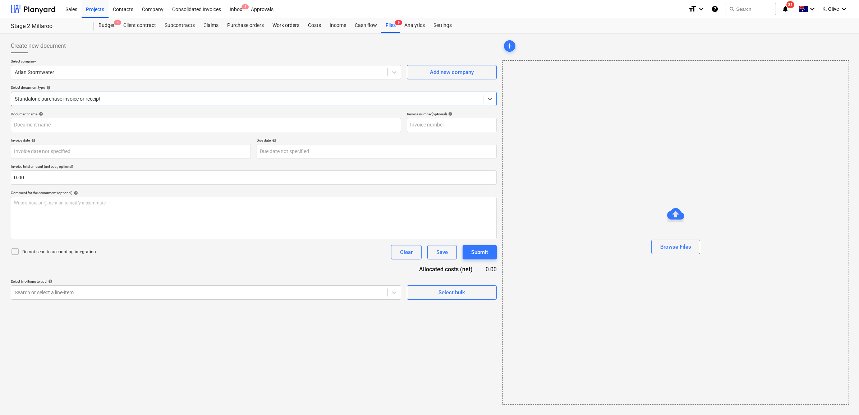
type input "INV56788"
type input "[DATE]"
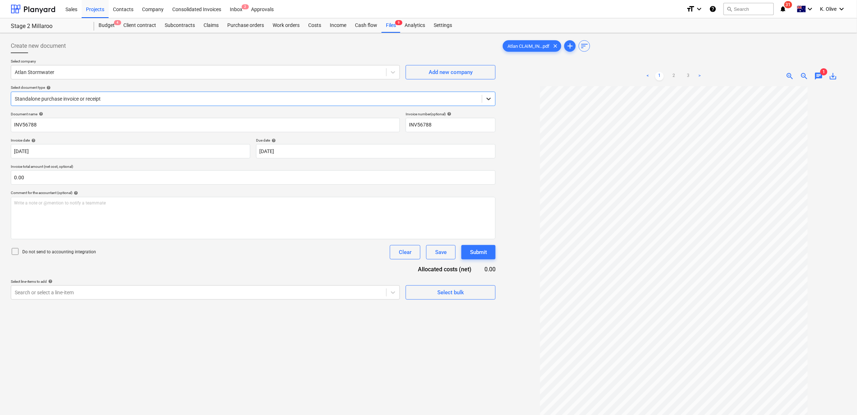
click at [488, 100] on icon at bounding box center [489, 99] width 4 height 3
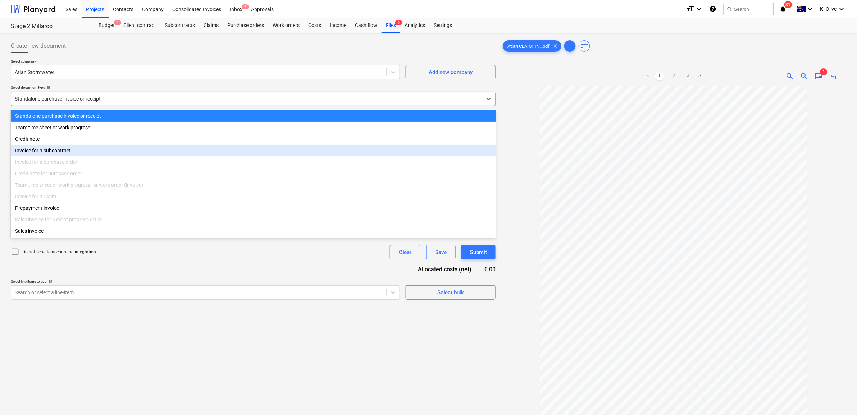
click at [85, 149] on div "Invoice for a subcontract" at bounding box center [253, 151] width 485 height 12
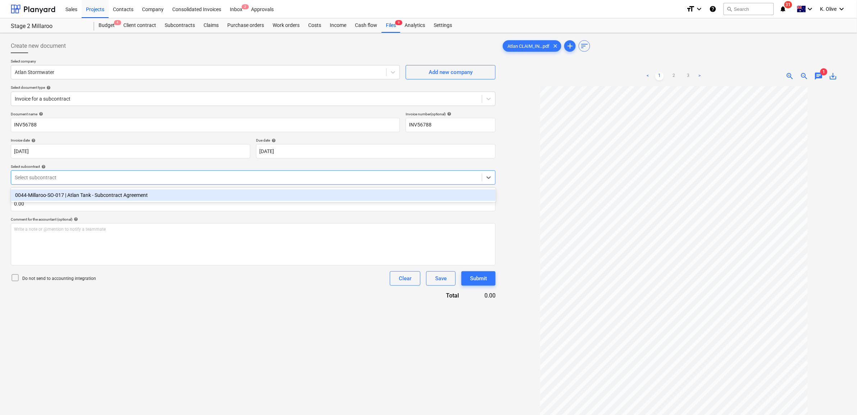
click at [331, 180] on div at bounding box center [246, 177] width 463 height 7
click at [277, 191] on div "0044-Millaroo-SO-017 | Atlan Tank - Subcontract Agreement" at bounding box center [253, 195] width 485 height 12
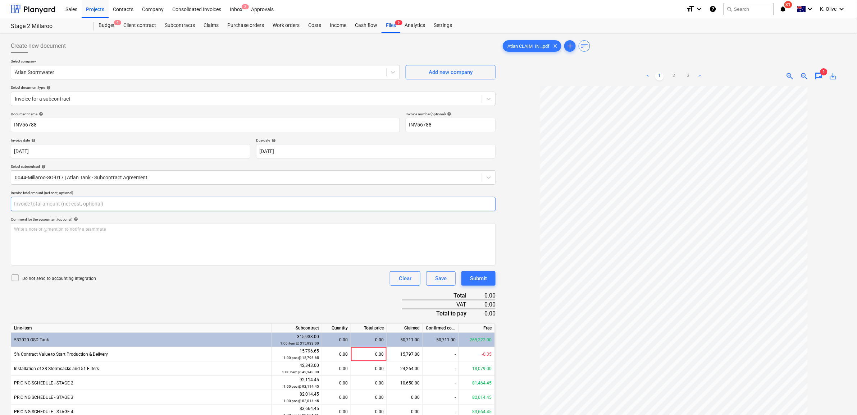
click at [190, 200] on input "text" at bounding box center [253, 204] width 485 height 14
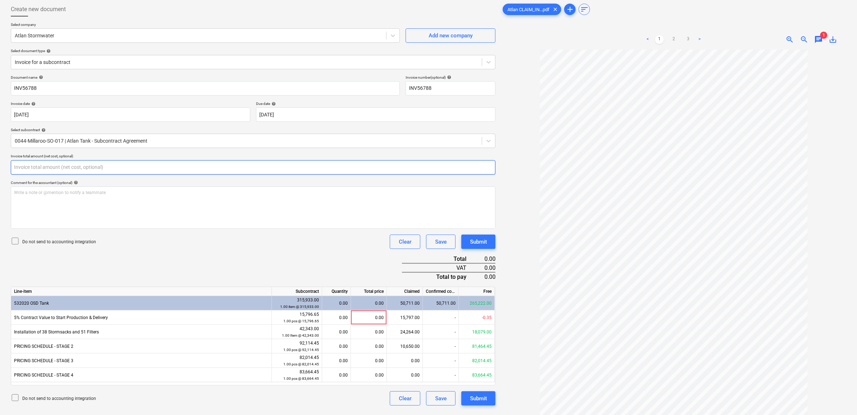
scroll to position [72, 0]
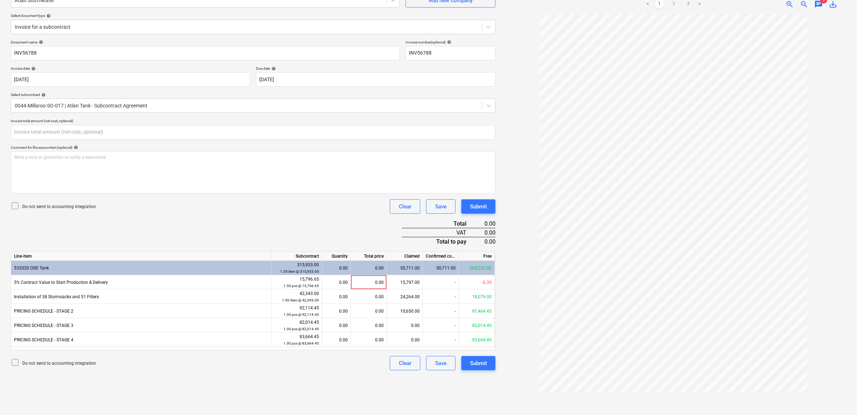
type input "0.00"
drag, startPoint x: 672, startPoint y: 2, endPoint x: 684, endPoint y: 5, distance: 12.2
click at [675, 3] on link "2" at bounding box center [673, 4] width 9 height 9
click at [369, 312] on div "0.00" at bounding box center [369, 311] width 36 height 14
type input "74994"
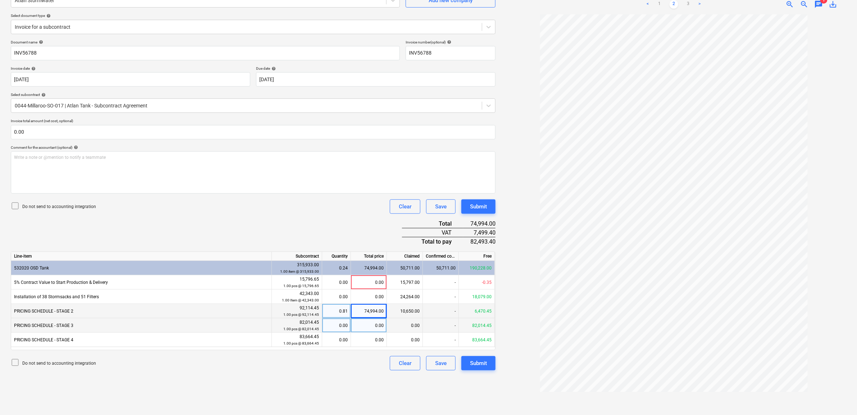
click at [369, 328] on div "0.00" at bounding box center [369, 325] width 36 height 14
type input "74944"
click at [373, 338] on div "0.00" at bounding box center [369, 340] width 36 height 14
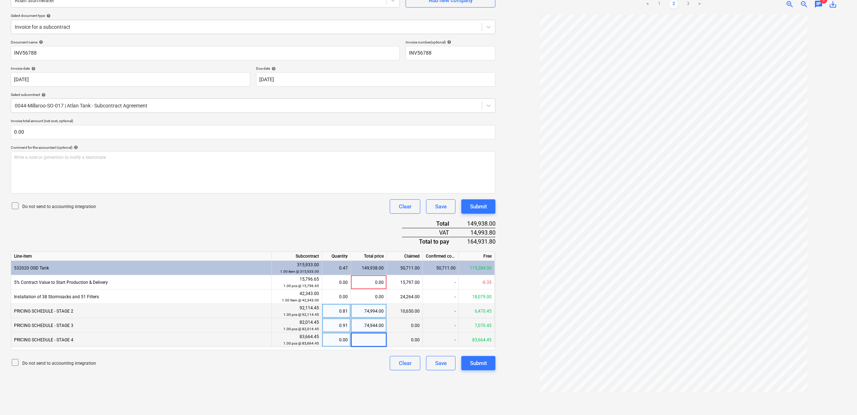
click at [367, 339] on input at bounding box center [369, 340] width 36 height 14
type input "74995"
click at [362, 308] on div "74,994.00" at bounding box center [369, 311] width 36 height 14
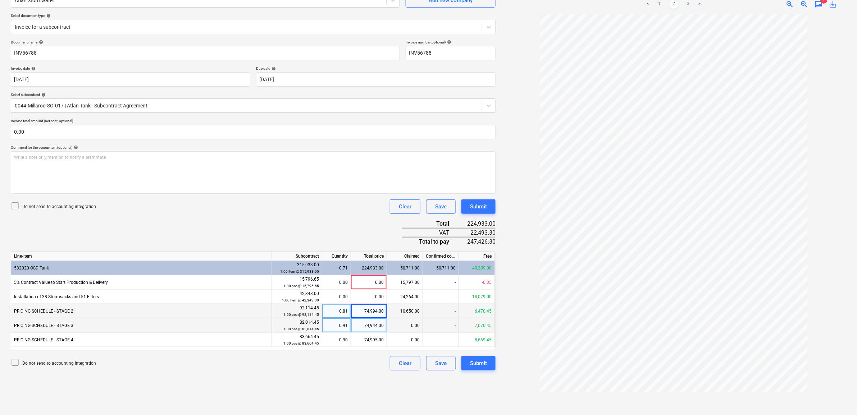
click at [361, 369] on div "Do not send to accounting integration Clear Save Submit" at bounding box center [253, 363] width 485 height 14
click at [36, 132] on input "text" at bounding box center [253, 132] width 485 height 14
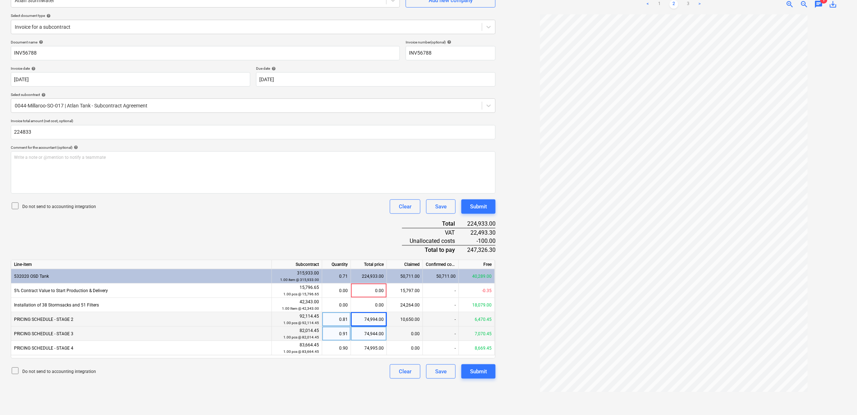
type input "224,833.00"
click at [343, 244] on div "Document name help INV56788 Invoice number (optional) help INV56788 Invoice dat…" at bounding box center [253, 209] width 485 height 339
click at [365, 321] on div "74,994.00" at bounding box center [369, 319] width 36 height 14
type input "74944"
click at [360, 335] on div "74,944.00" at bounding box center [369, 334] width 36 height 14
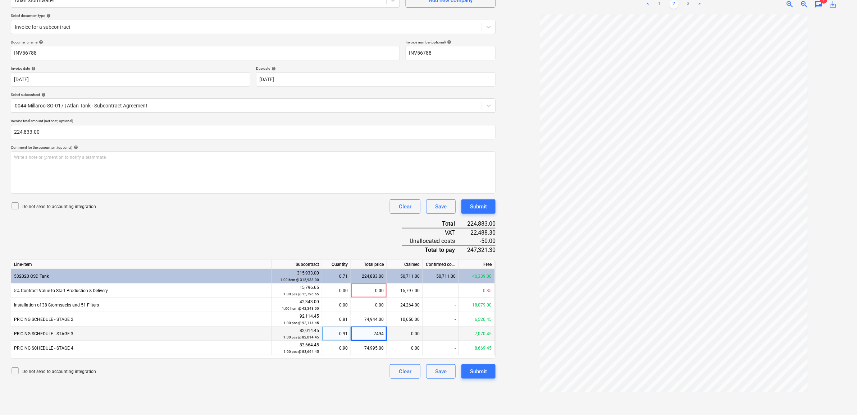
type input "74944"
click at [361, 344] on div "74,995.00" at bounding box center [369, 348] width 36 height 14
type input "94995"
click at [369, 375] on div "Do not send to accounting integration Clear Save Submit" at bounding box center [253, 371] width 485 height 14
click at [359, 348] on div "94,995.00" at bounding box center [369, 348] width 36 height 14
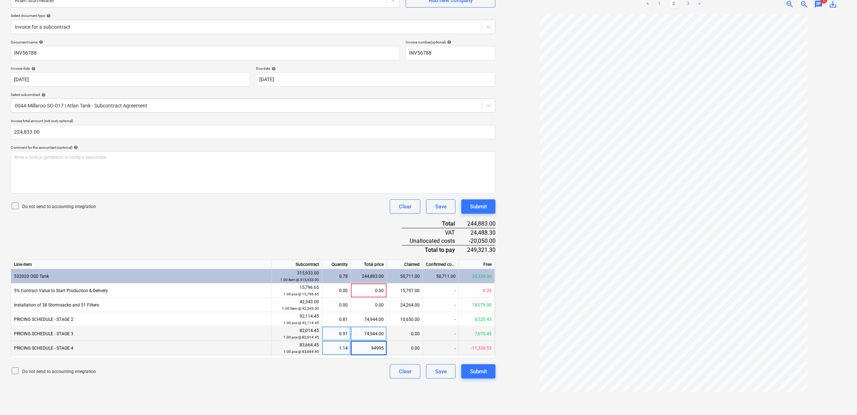
click at [366, 347] on input "94995" at bounding box center [369, 348] width 36 height 14
type input "74995"
click at [367, 374] on div "Do not send to accounting integration Clear Save Submit" at bounding box center [253, 371] width 485 height 14
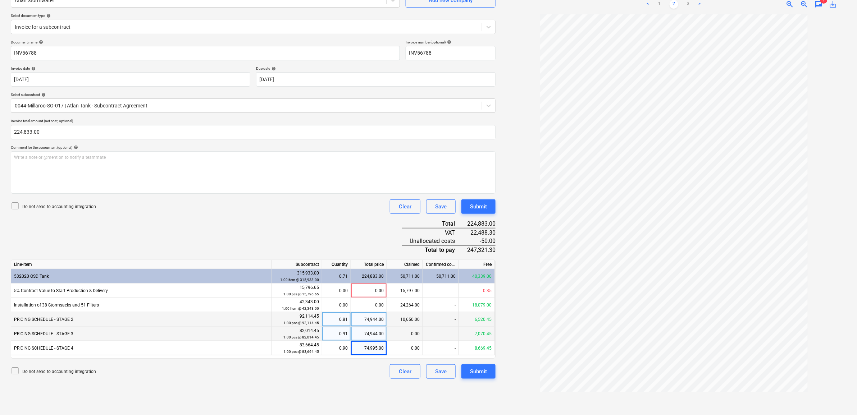
click at [359, 322] on div "74,944.00" at bounding box center [369, 319] width 36 height 14
click at [359, 322] on input "74944" at bounding box center [369, 319] width 36 height 14
type input "74961"
click at [361, 333] on div "74,944.00" at bounding box center [369, 334] width 36 height 14
type input "74961"
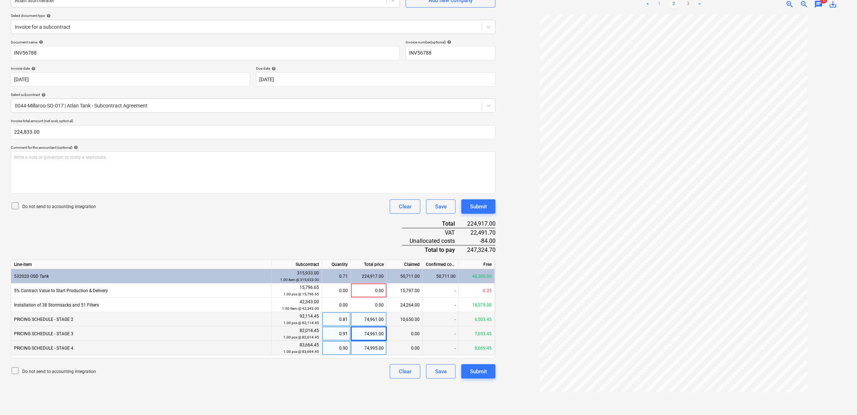
click at [358, 351] on div "74,995.00" at bounding box center [369, 348] width 36 height 14
type input "74961"
click at [358, 381] on div "Create new document Select company Atlan Stormwater Add new company Select docu…" at bounding box center [253, 188] width 490 height 448
click at [357, 321] on div "74,961.00" at bounding box center [369, 319] width 36 height 14
type input "74944"
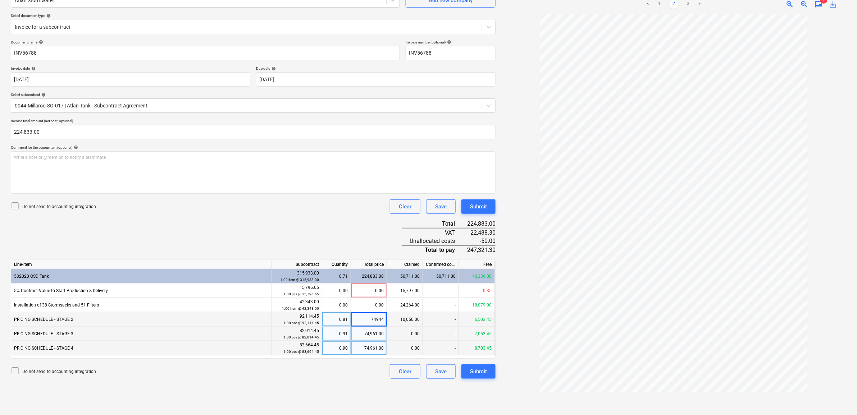
click at [367, 331] on div "74,961.00" at bounding box center [369, 334] width 36 height 14
type input "74944"
click at [364, 347] on div "74,961.00" at bounding box center [369, 348] width 36 height 14
type input "74995"
click at [362, 334] on div "74,944.00" at bounding box center [369, 334] width 36 height 14
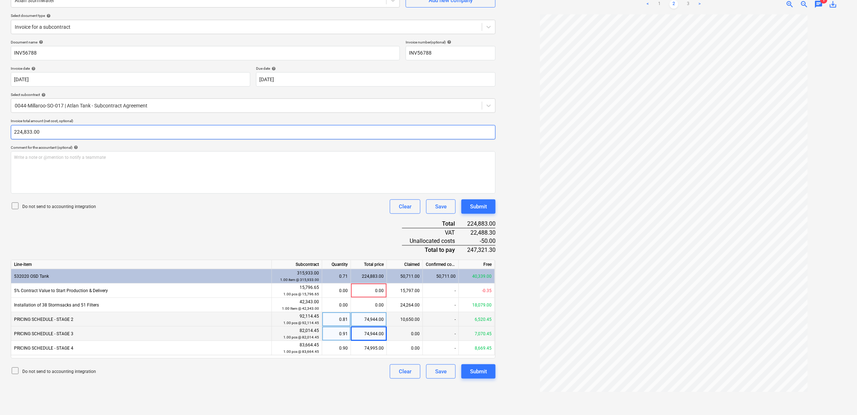
click at [50, 132] on input "224,833.00" at bounding box center [253, 132] width 485 height 14
click at [50, 132] on input "224833" at bounding box center [253, 132] width 485 height 14
click at [236, 210] on div "Do not send to accounting integration Clear Save Submit" at bounding box center [253, 206] width 485 height 14
click at [361, 317] on div "74,944.00" at bounding box center [369, 319] width 36 height 14
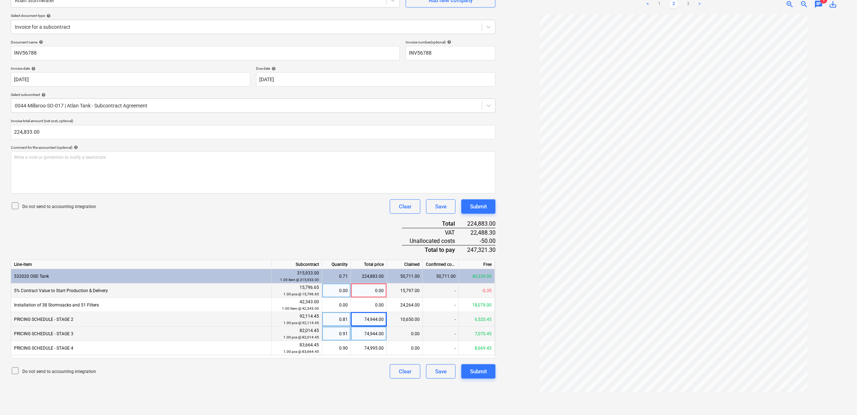
click at [358, 294] on div "0.00" at bounding box center [369, 291] width 36 height 14
click at [49, 125] on input "224,833.00" at bounding box center [253, 132] width 485 height 14
type input "224833"
click at [47, 130] on input "224833" at bounding box center [253, 132] width 485 height 14
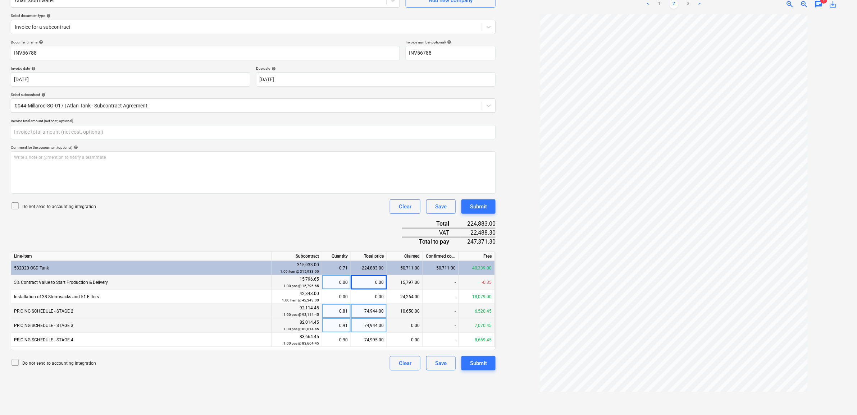
type input "0.00"
click at [226, 218] on div "Document name help INV56788 Invoice number (optional) help INV56788 Invoice dat…" at bounding box center [253, 205] width 485 height 331
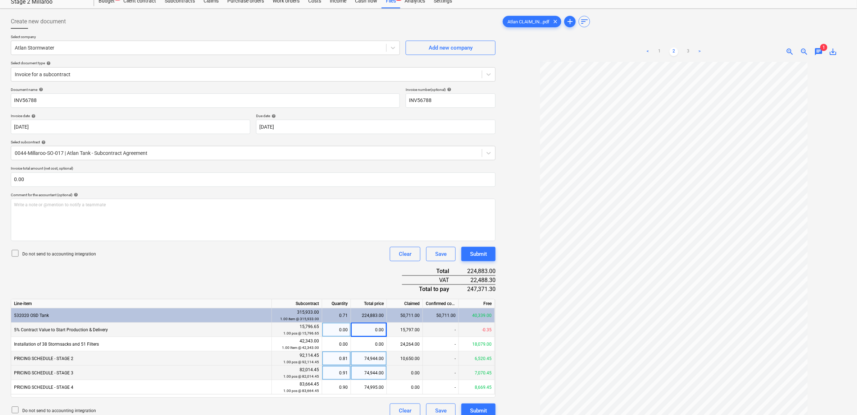
scroll to position [45, 0]
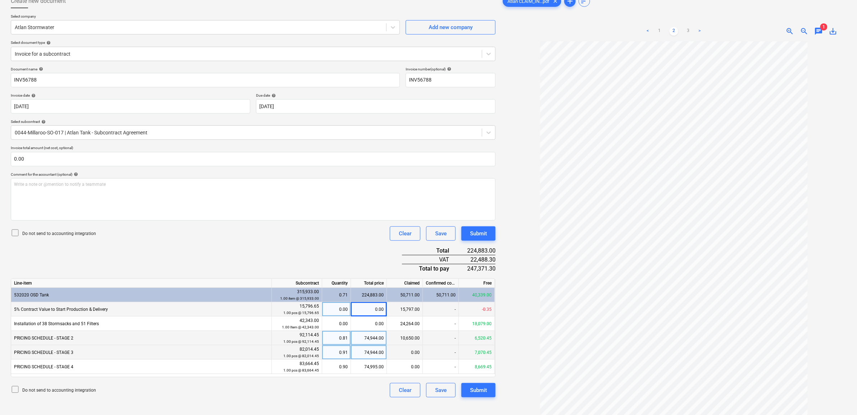
click at [258, 245] on div "Document name help INV56788 Invoice number (optional) help INV56788 Invoice dat…" at bounding box center [253, 232] width 485 height 331
click at [300, 256] on div "Document name help INV56788 Invoice number (optional) help INV56788 Invoice dat…" at bounding box center [253, 232] width 485 height 331
click at [49, 156] on input "text" at bounding box center [253, 159] width 485 height 14
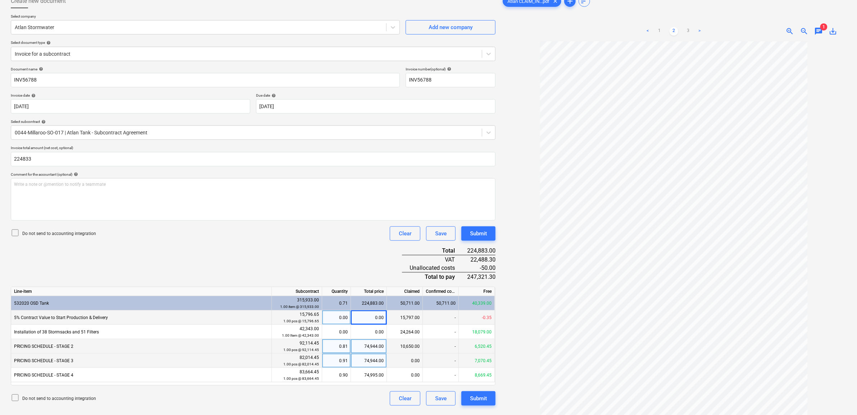
type input "224,833.00"
click at [330, 256] on div "Document name help INV56788 Invoice number (optional) help INV56788 Invoice dat…" at bounding box center [253, 236] width 485 height 339
click at [373, 374] on div "74,995.00" at bounding box center [369, 375] width 36 height 14
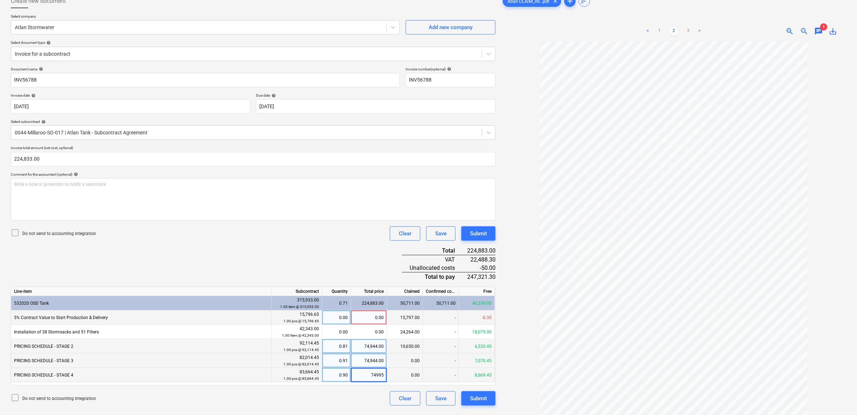
click at [380, 375] on input "74995" at bounding box center [369, 375] width 36 height 14
type input "74945"
click at [300, 247] on div "Document name help INV56788 Invoice number (optional) help INV56788 Invoice dat…" at bounding box center [253, 236] width 485 height 339
click at [353, 237] on div "Do not send to accounting integration Clear Save Submit" at bounding box center [253, 233] width 485 height 14
click at [186, 185] on p "Write a note or @mention to notify a teammate [PERSON_NAME]" at bounding box center [253, 185] width 478 height 6
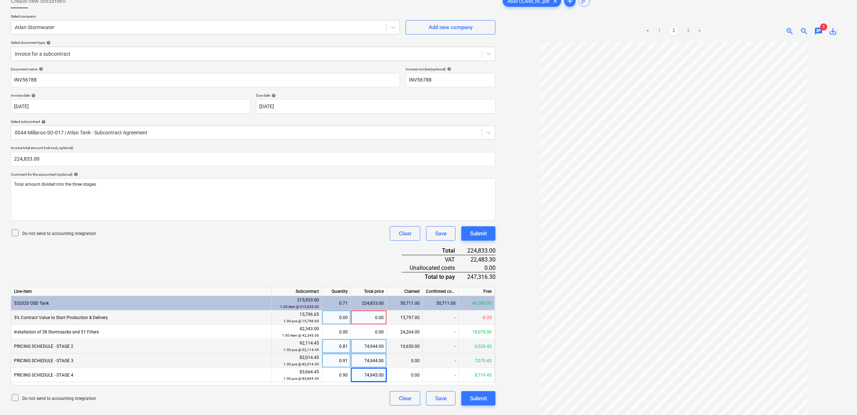
click at [268, 247] on div "Document name help INV56788 Invoice number (optional) help INV56788 Invoice dat…" at bounding box center [253, 236] width 485 height 339
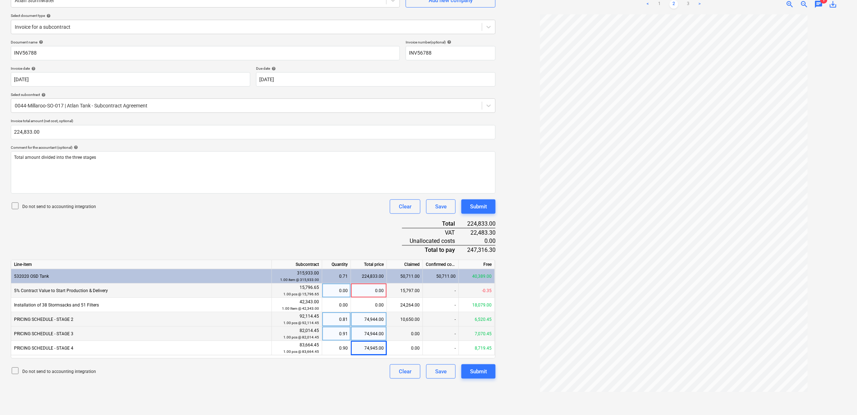
scroll to position [0, 0]
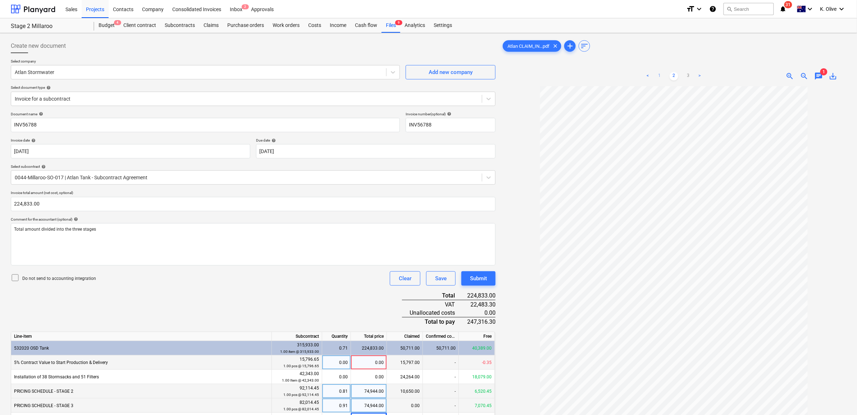
click at [659, 78] on link "1" at bounding box center [659, 76] width 9 height 9
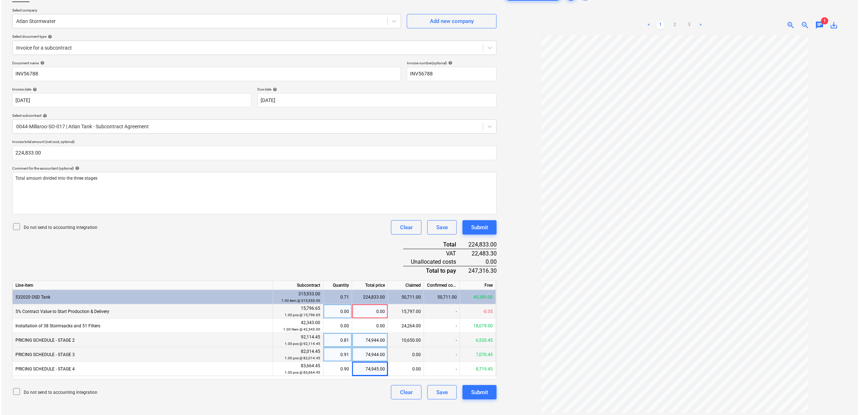
scroll to position [72, 0]
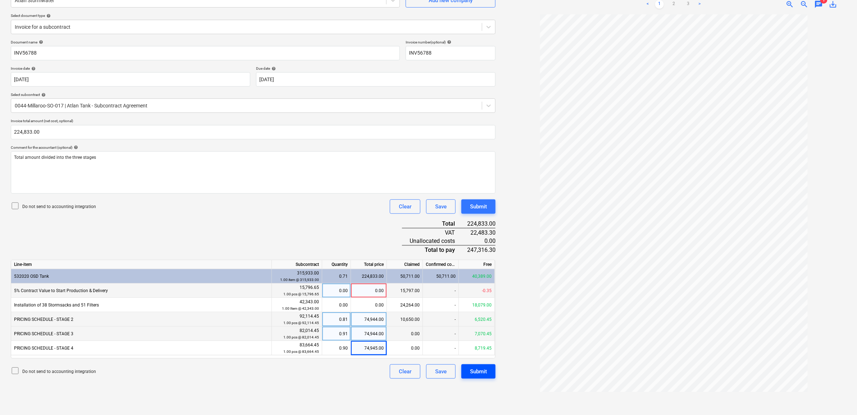
click at [479, 373] on div "Submit" at bounding box center [478, 371] width 17 height 9
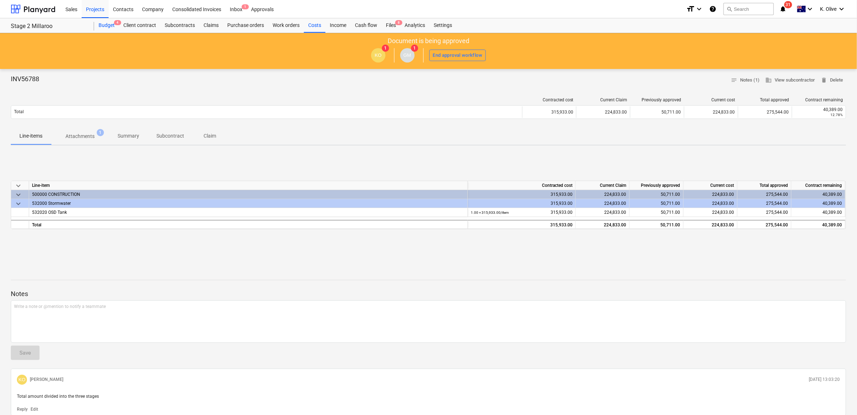
click at [104, 24] on div "Budget 4" at bounding box center [106, 25] width 25 height 14
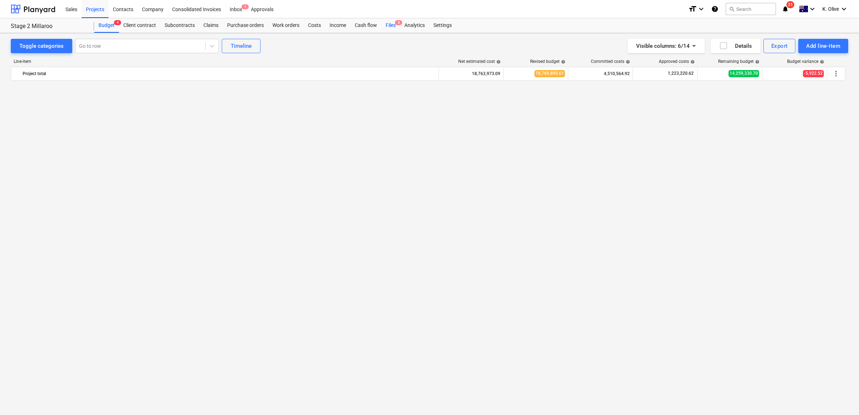
scroll to position [1673, 0]
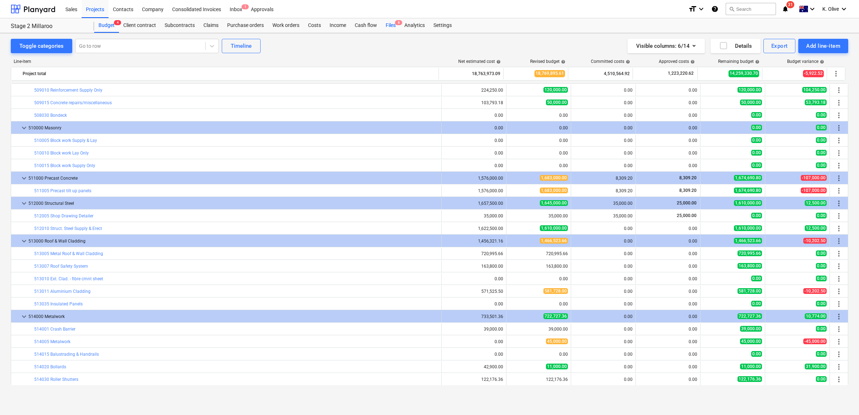
click at [389, 25] on div "Files 8" at bounding box center [390, 25] width 19 height 14
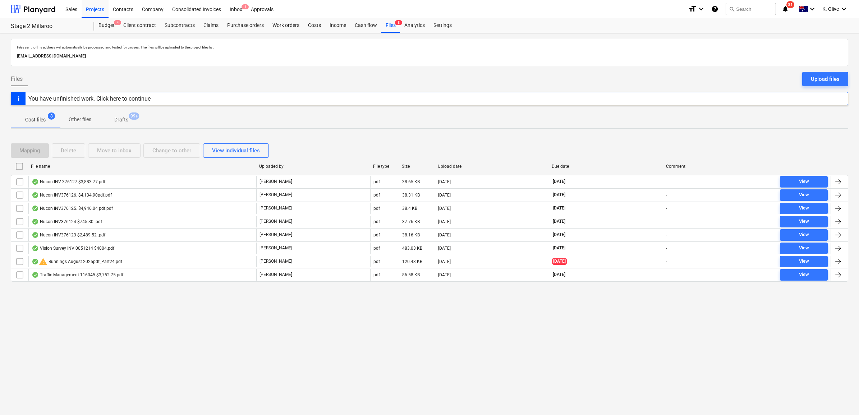
click at [711, 358] on div "Files sent to this address will automatically be processed and tested for virus…" at bounding box center [429, 224] width 859 height 382
